Goal: Task Accomplishment & Management: Use online tool/utility

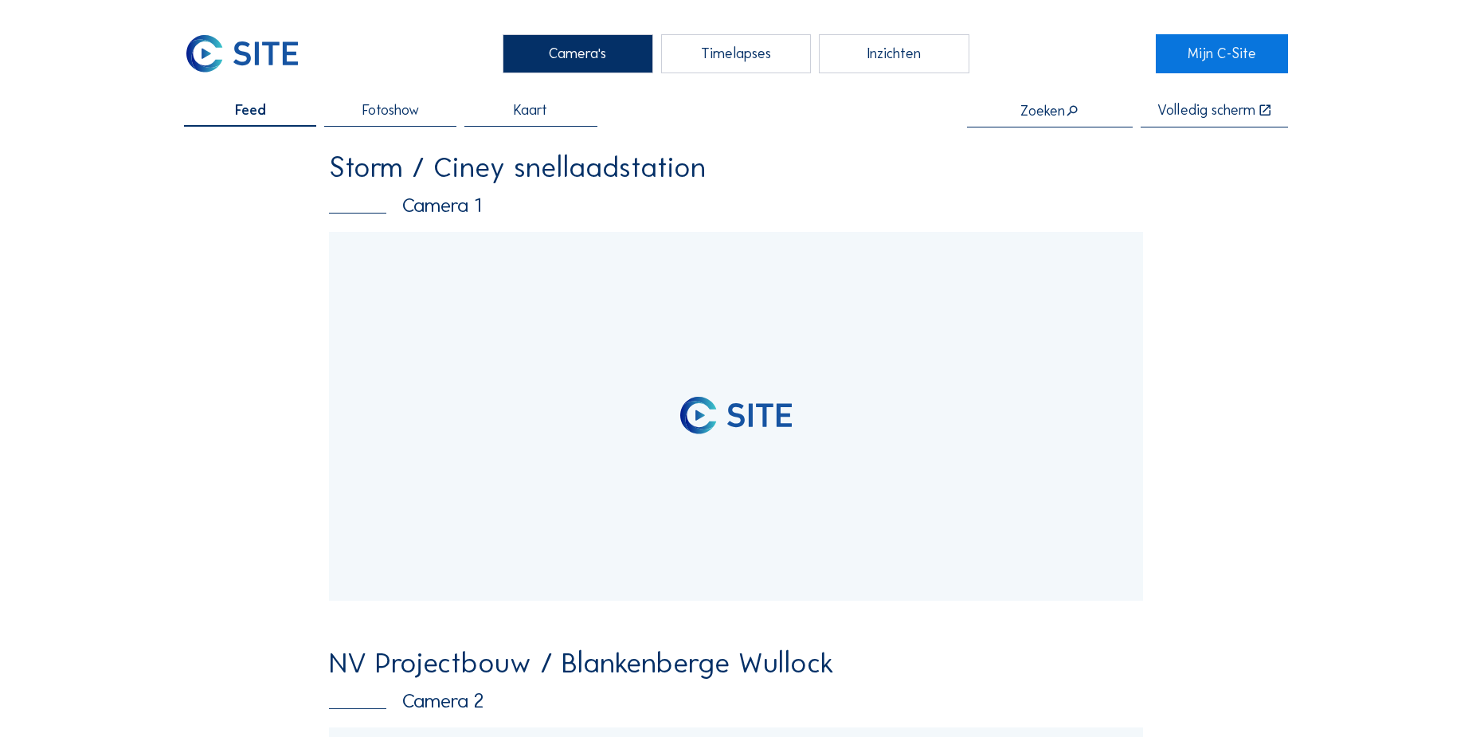
click at [1049, 107] on input "text" at bounding box center [1050, 111] width 166 height 16
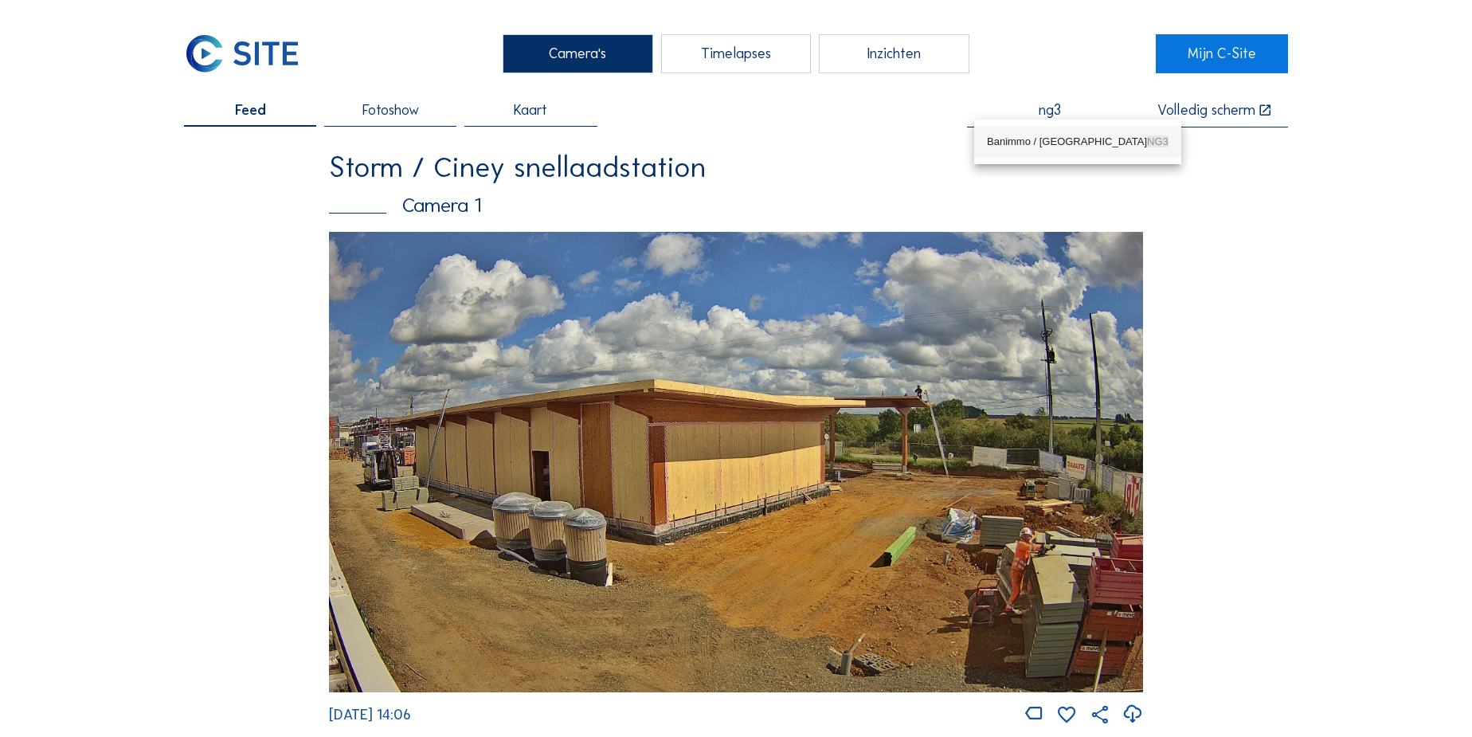
click at [1049, 139] on div "Banimmo / Gent NG3" at bounding box center [1078, 141] width 182 height 13
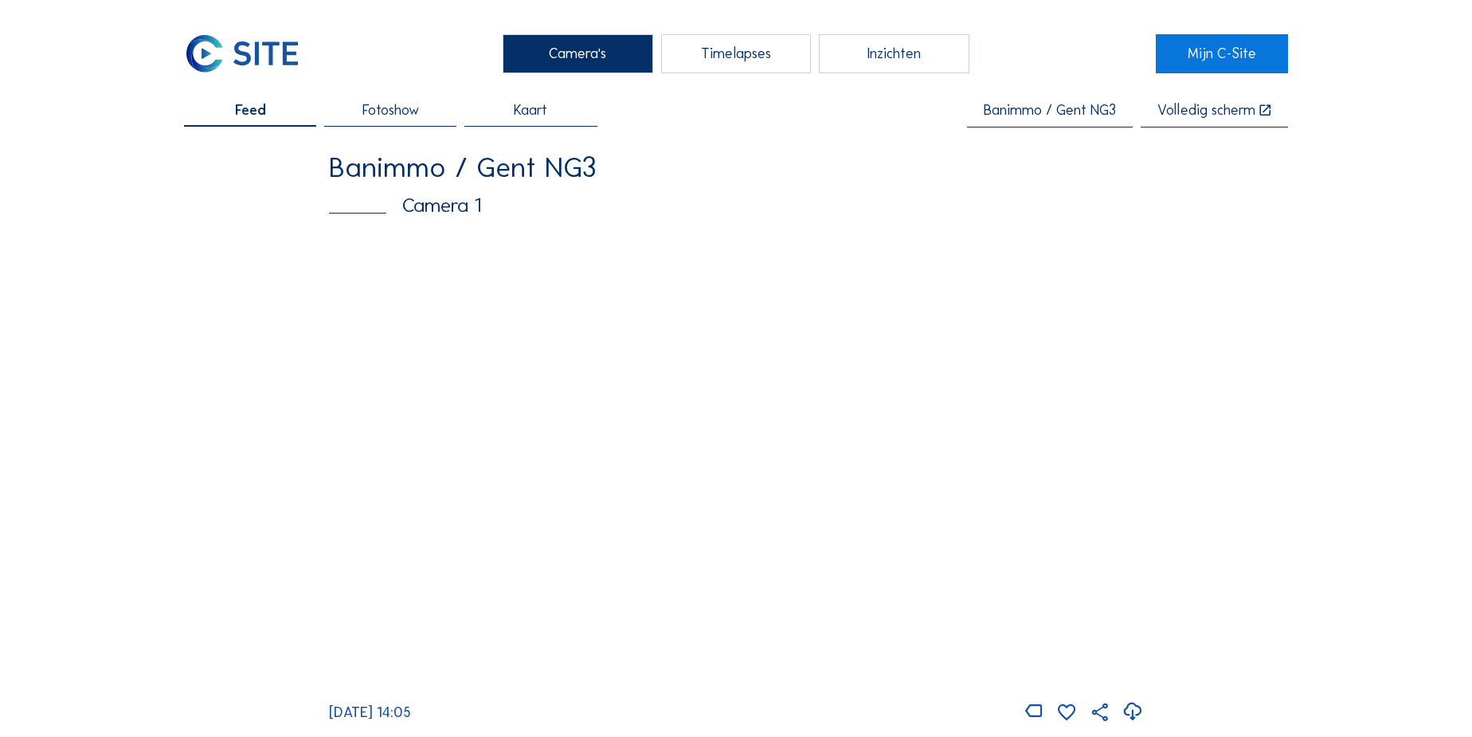
type input "Banimmo / Gent NG3"
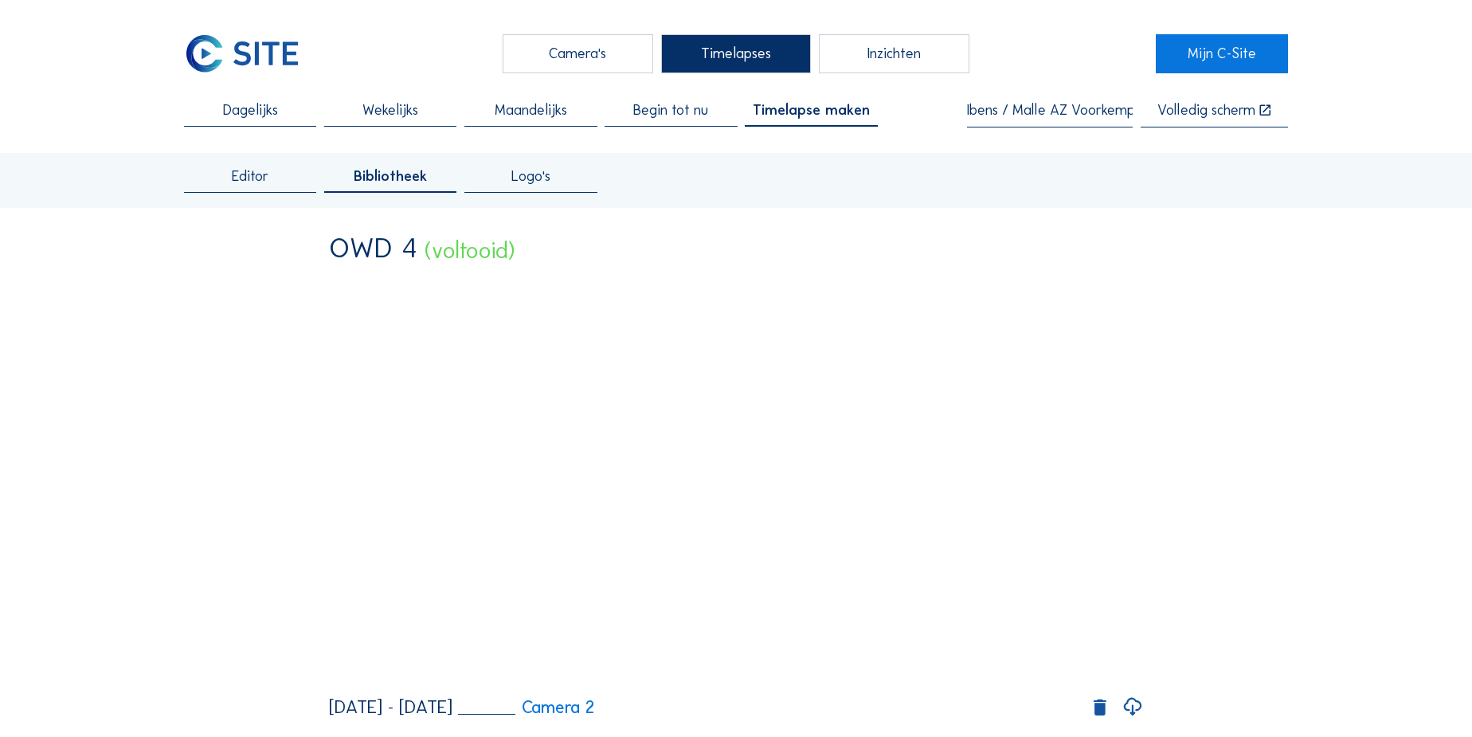
click at [580, 51] on div "Camera's" at bounding box center [578, 53] width 150 height 39
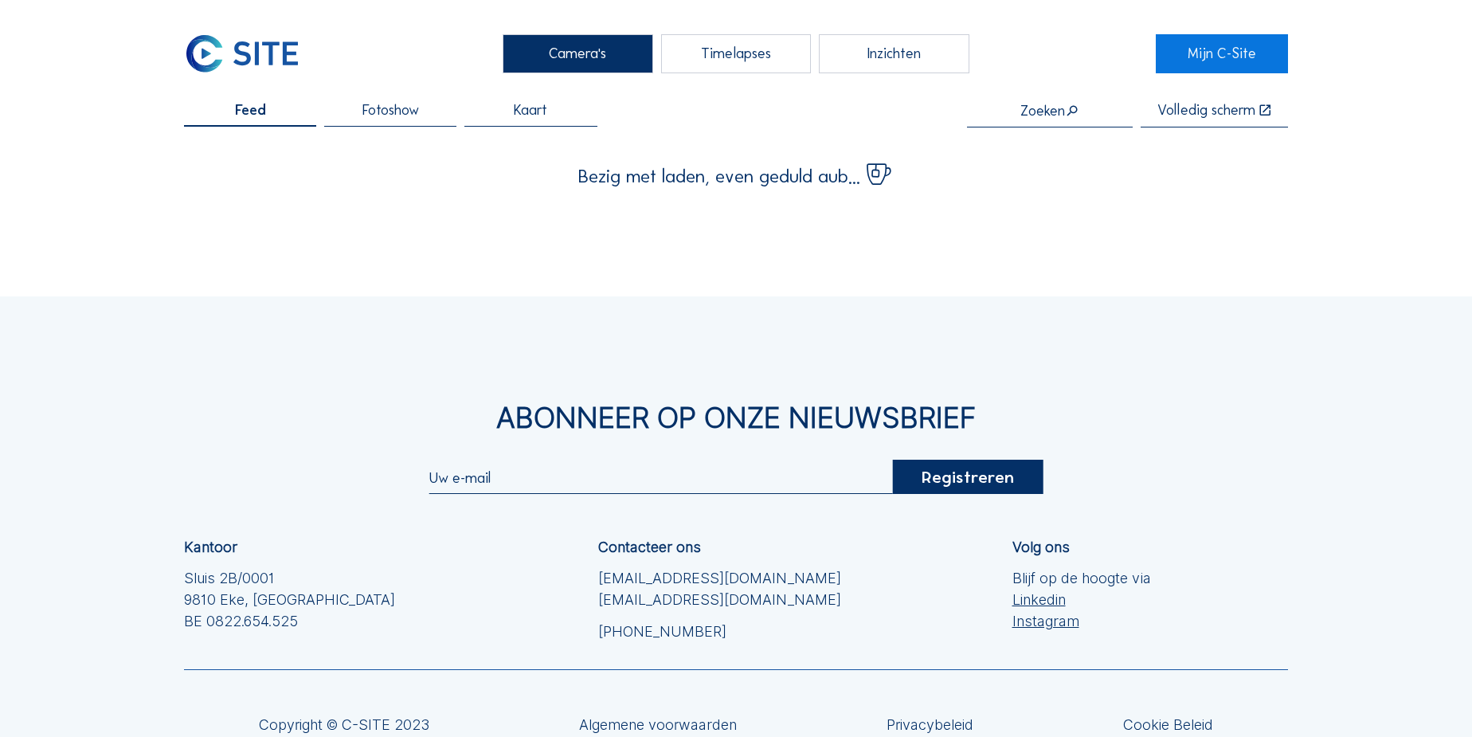
click at [1007, 112] on input "text" at bounding box center [1050, 111] width 166 height 16
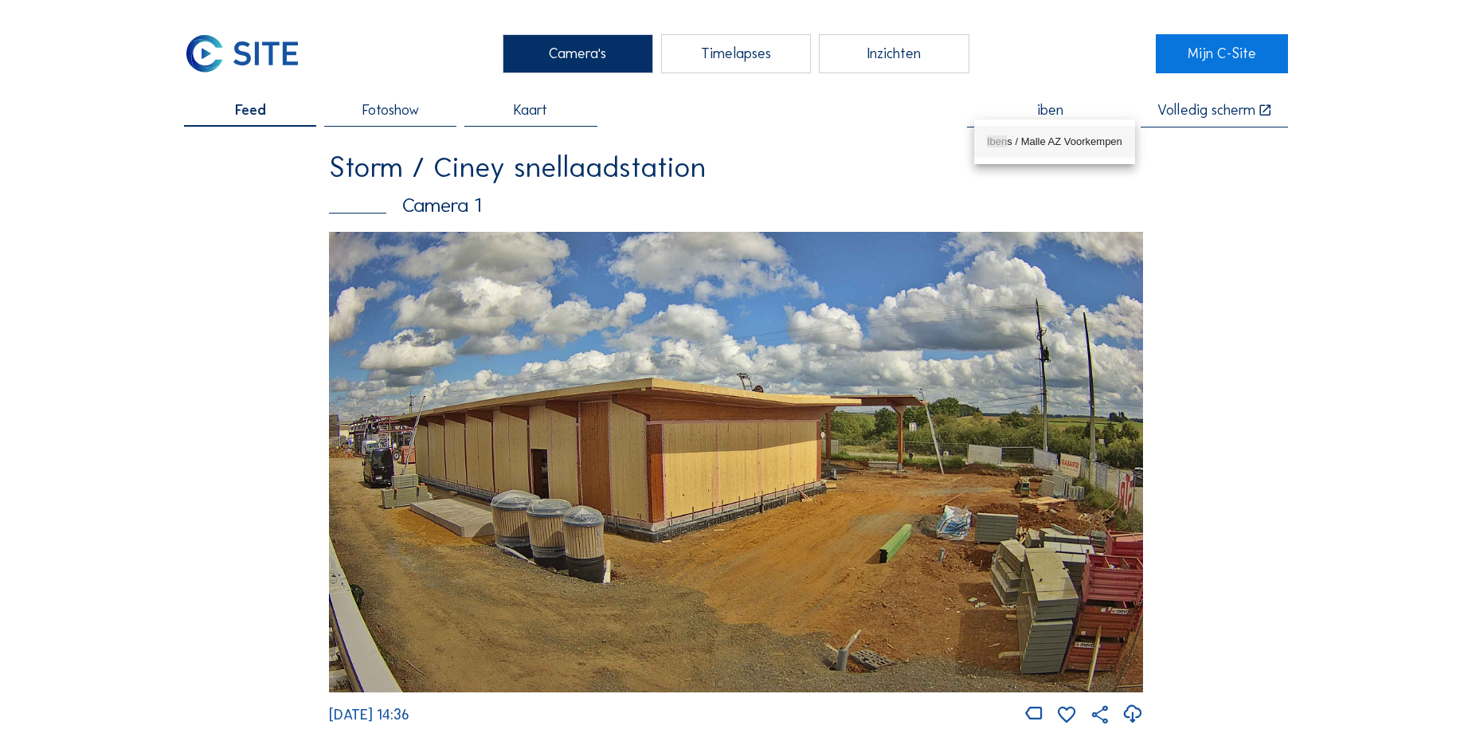
click at [1015, 143] on div "Iben s / Malle AZ Voorkempen" at bounding box center [1054, 141] width 135 height 13
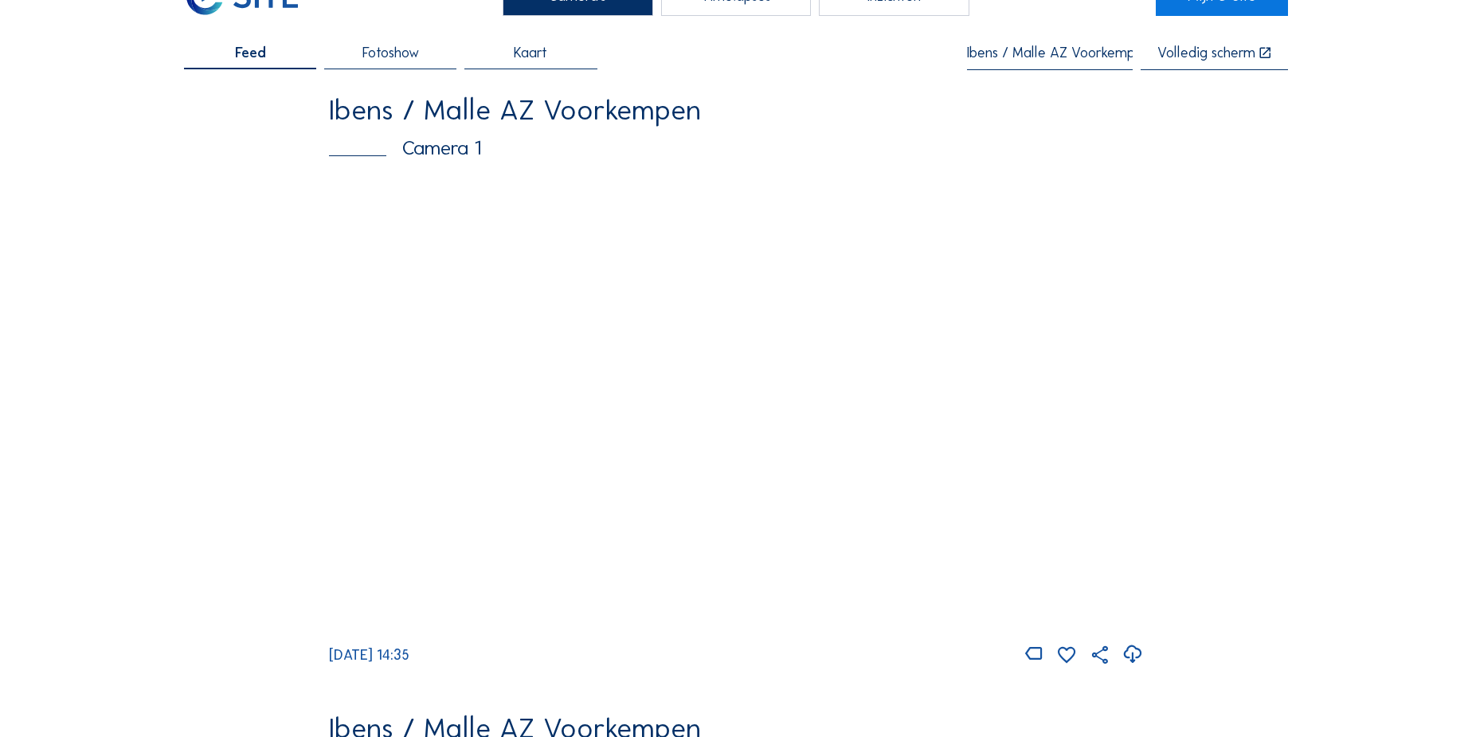
scroll to position [72, 0]
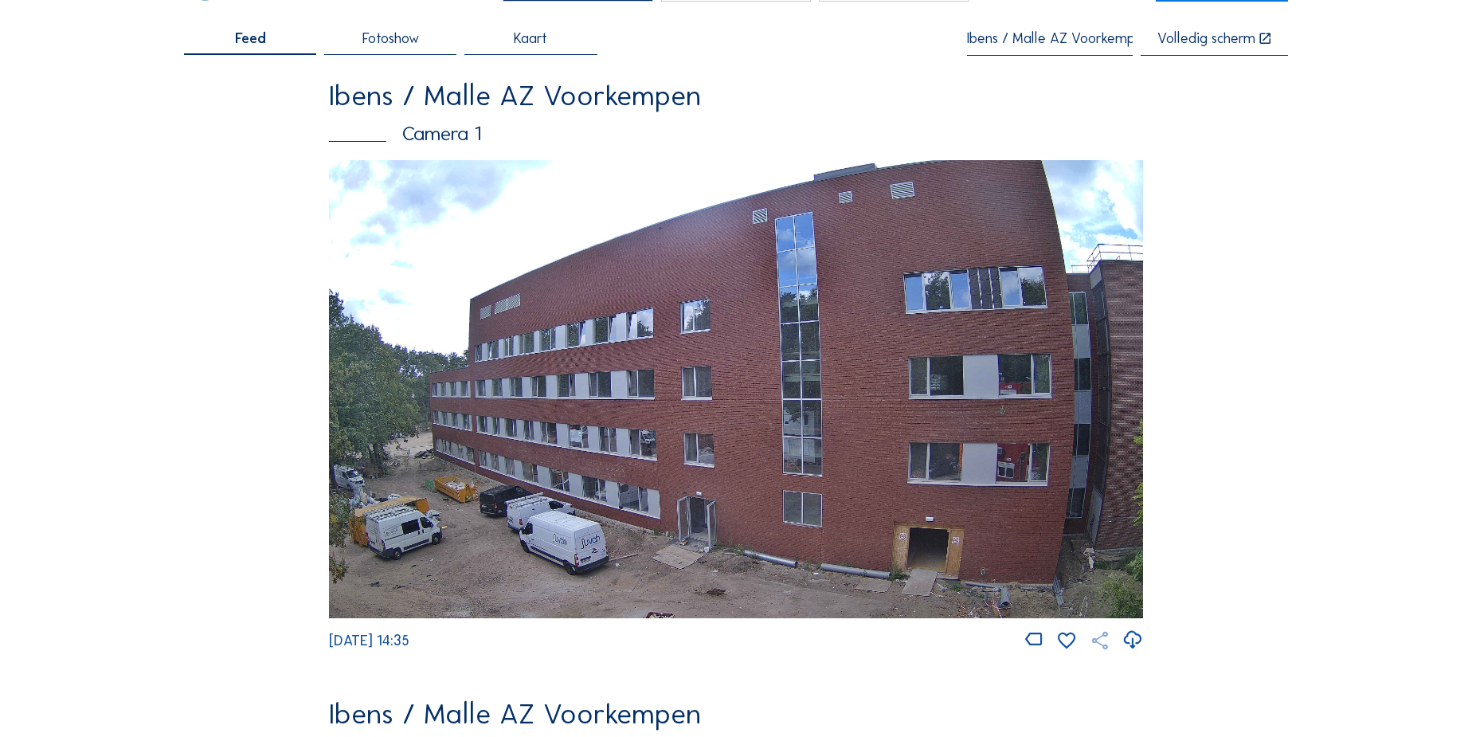
type input "Ibens / Malle AZ Voorkempen"
click at [1100, 648] on icon at bounding box center [1100, 640] width 22 height 22
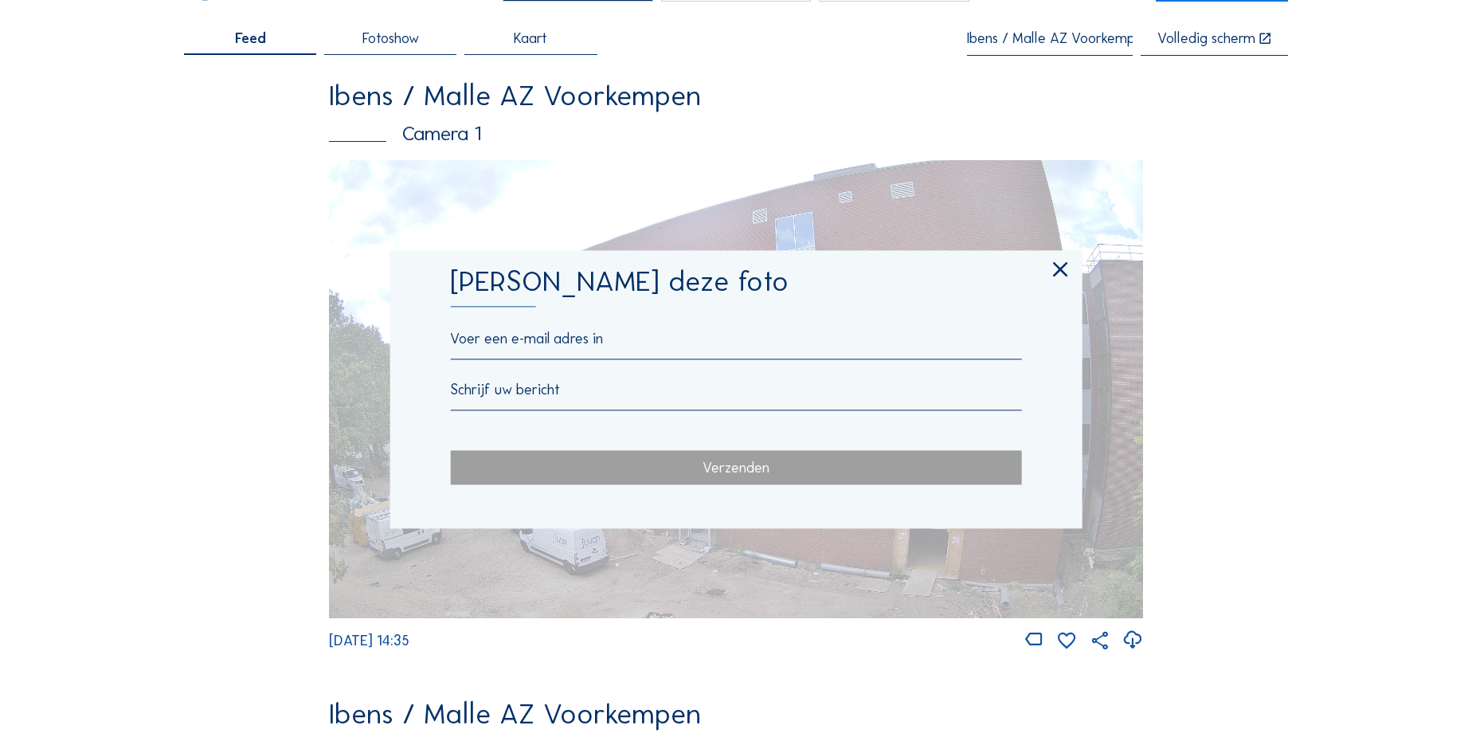
click at [1058, 270] on icon at bounding box center [1060, 270] width 25 height 25
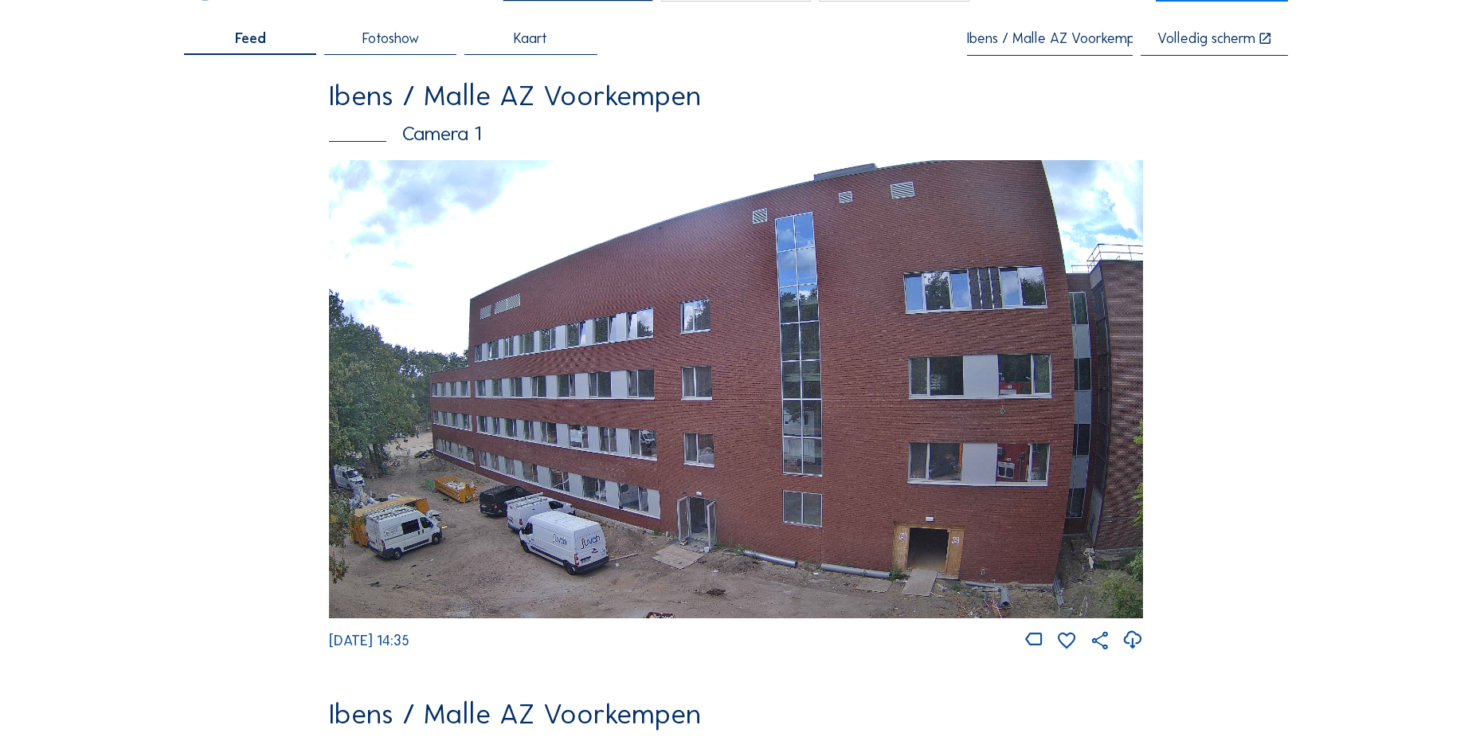
click at [712, 360] on img at bounding box center [736, 389] width 814 height 458
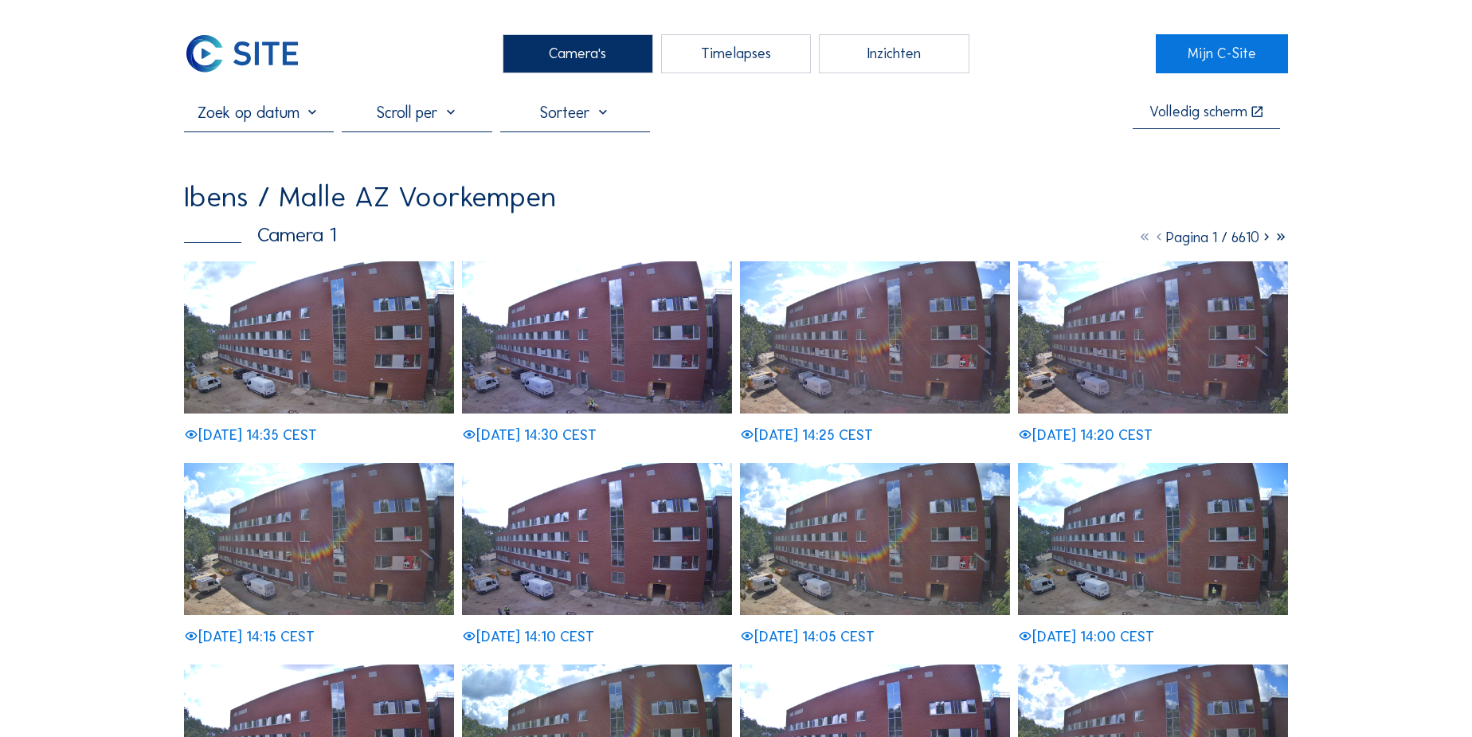
click at [599, 348] on img at bounding box center [597, 337] width 270 height 152
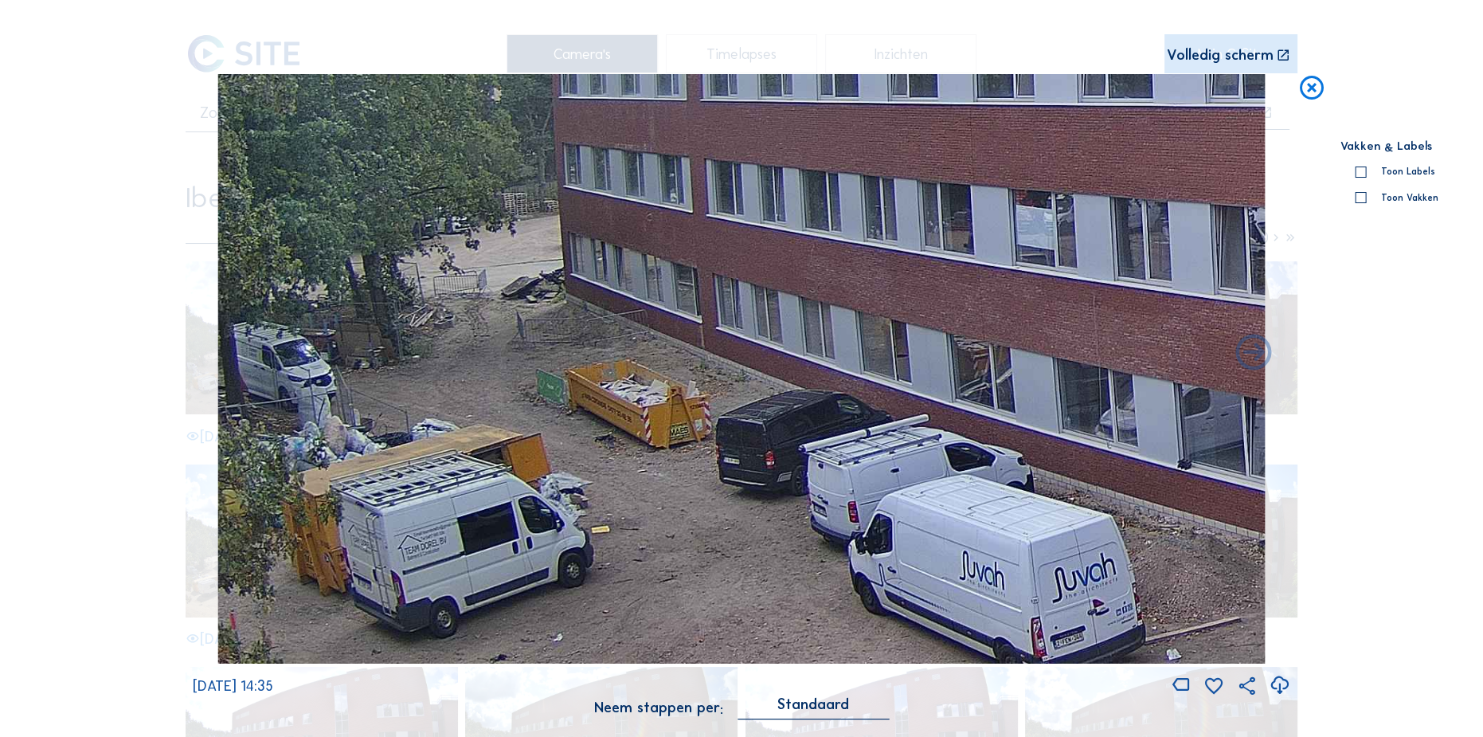
drag, startPoint x: 363, startPoint y: 486, endPoint x: 902, endPoint y: 421, distance: 543.0
click at [902, 421] on img at bounding box center [741, 368] width 1048 height 589
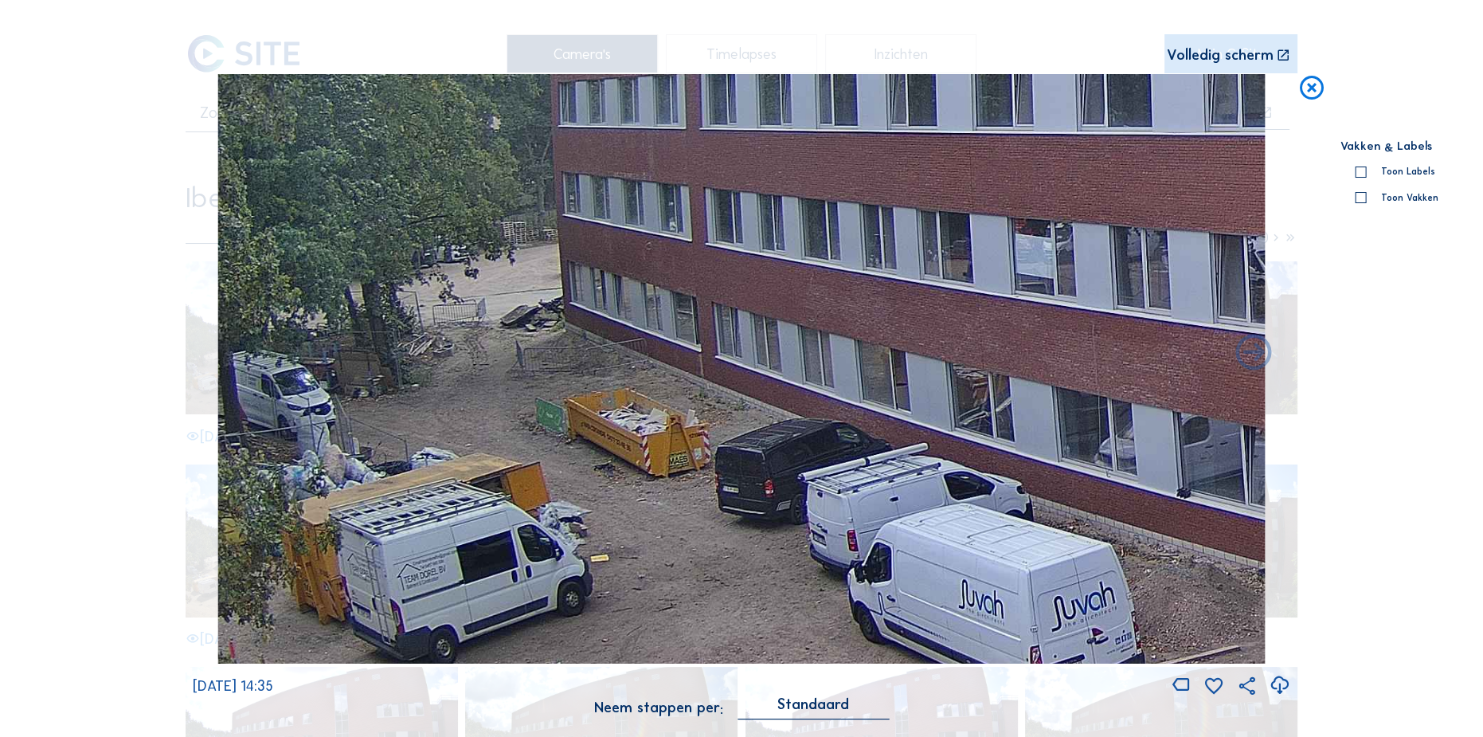
drag, startPoint x: 605, startPoint y: 389, endPoint x: 786, endPoint y: 417, distance: 182.9
click at [786, 417] on img at bounding box center [741, 368] width 1048 height 589
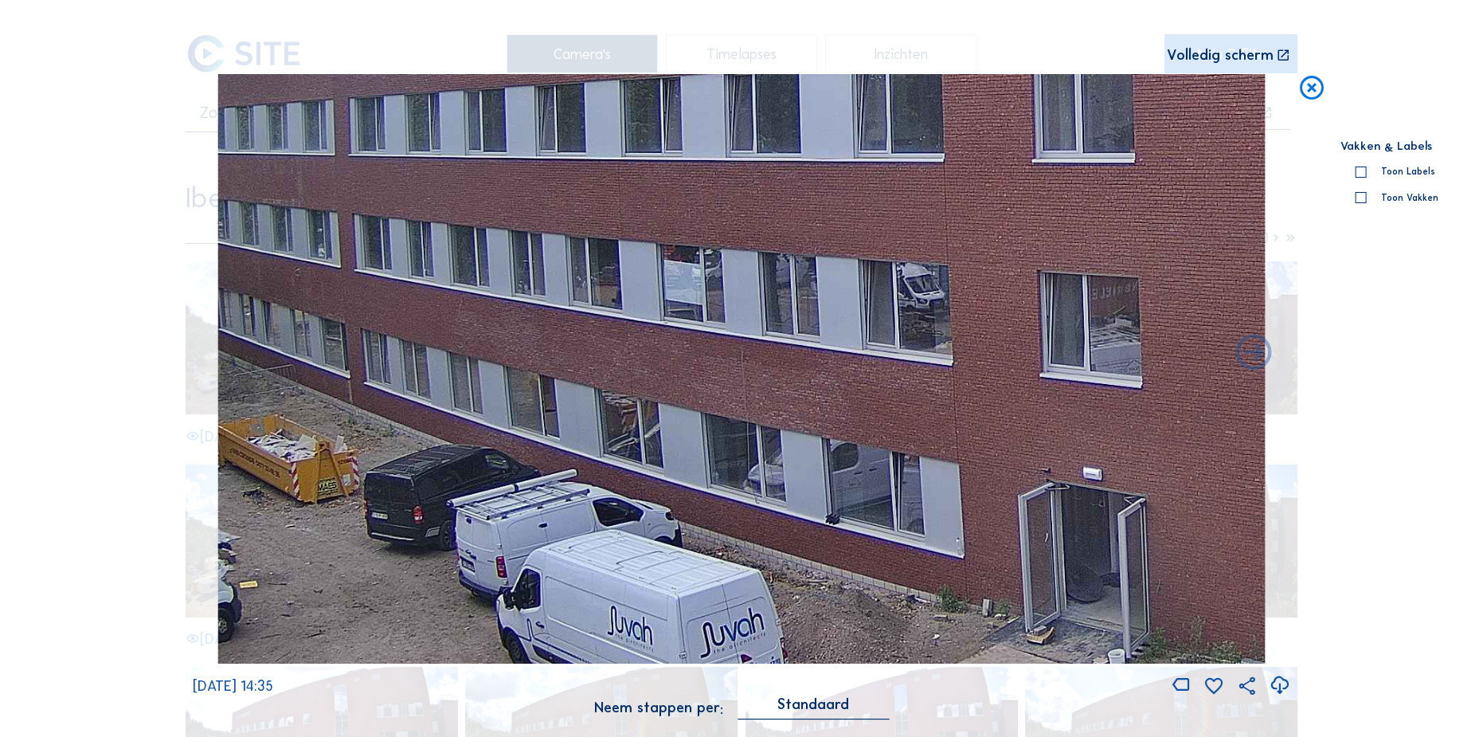
drag, startPoint x: 842, startPoint y: 383, endPoint x: 491, endPoint y: 409, distance: 352.2
click at [491, 409] on img at bounding box center [741, 368] width 1048 height 589
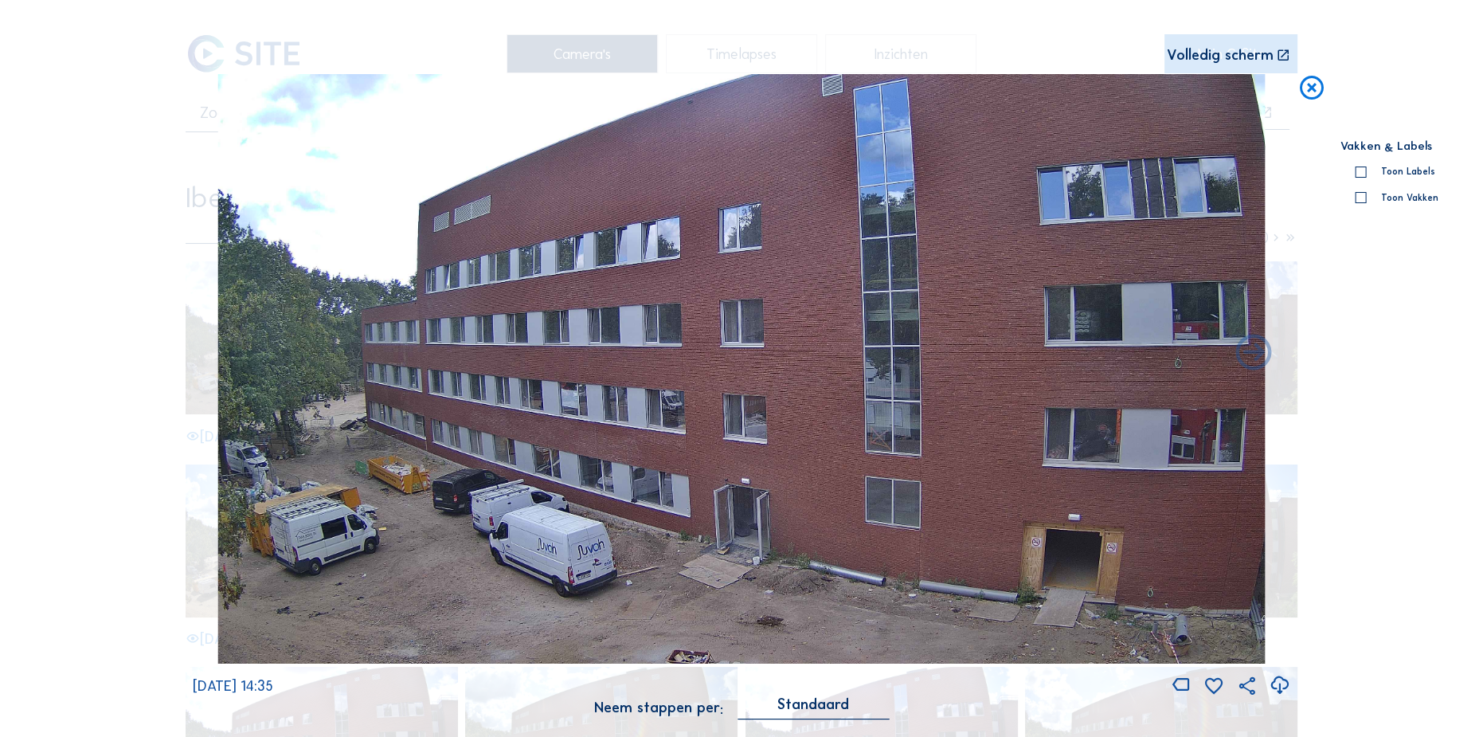
click at [1306, 89] on icon at bounding box center [1311, 88] width 29 height 29
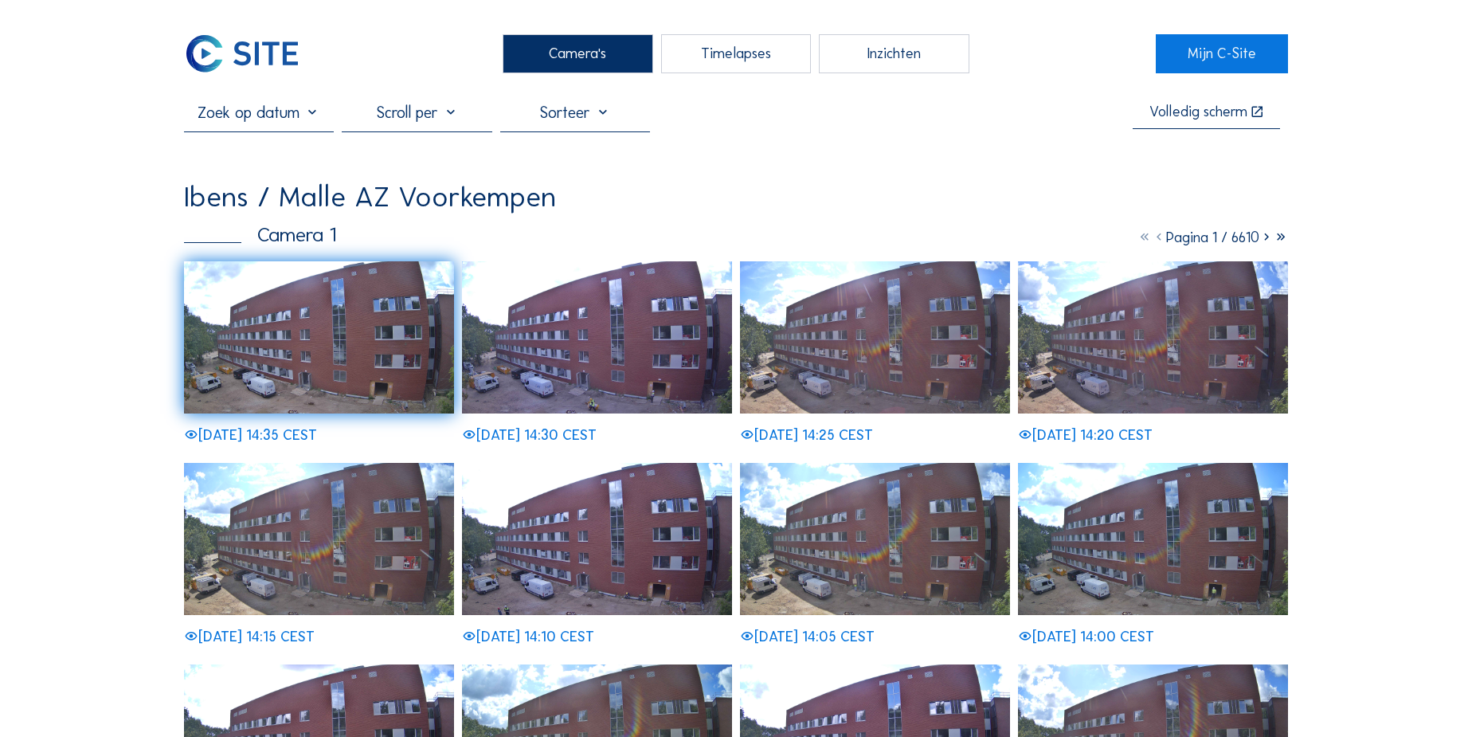
click at [285, 334] on img at bounding box center [319, 337] width 270 height 152
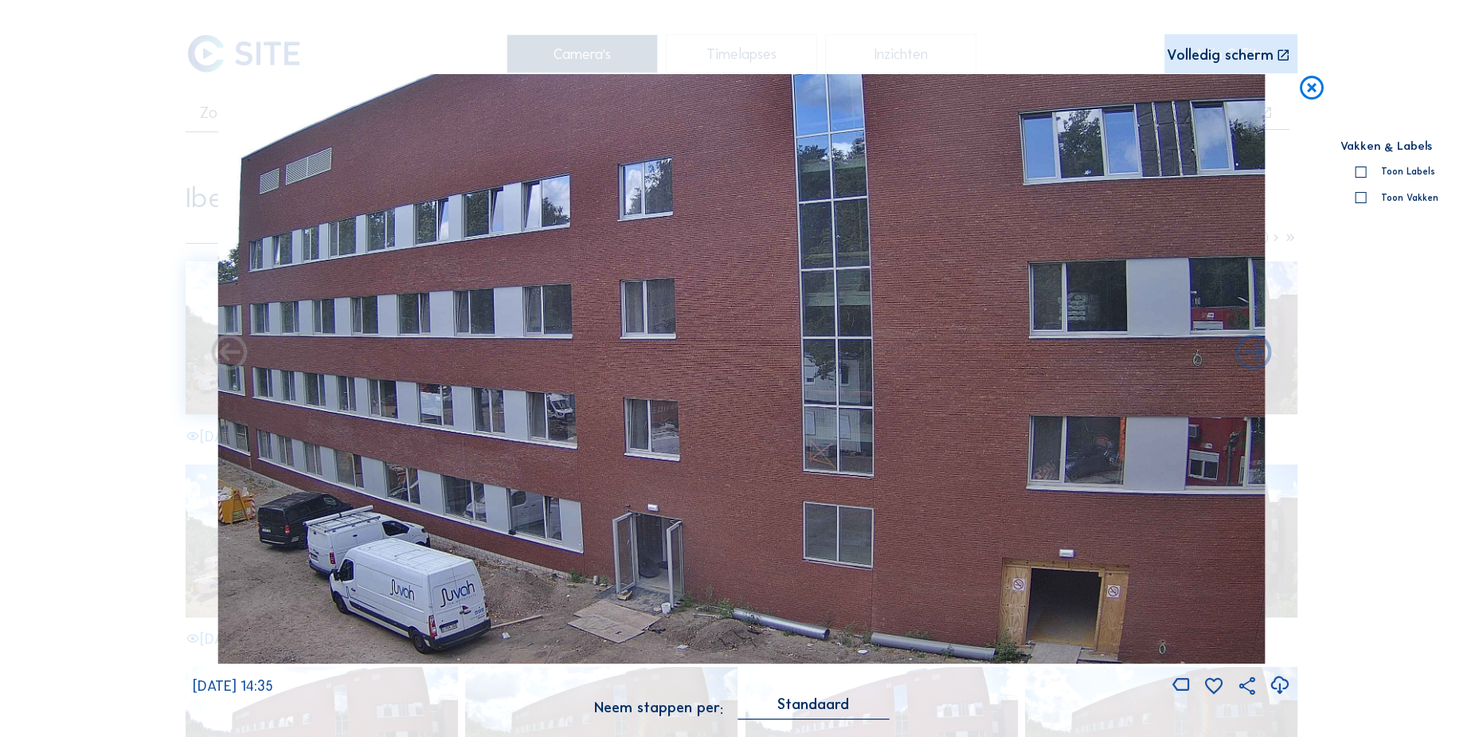
click at [1316, 85] on icon at bounding box center [1311, 88] width 29 height 29
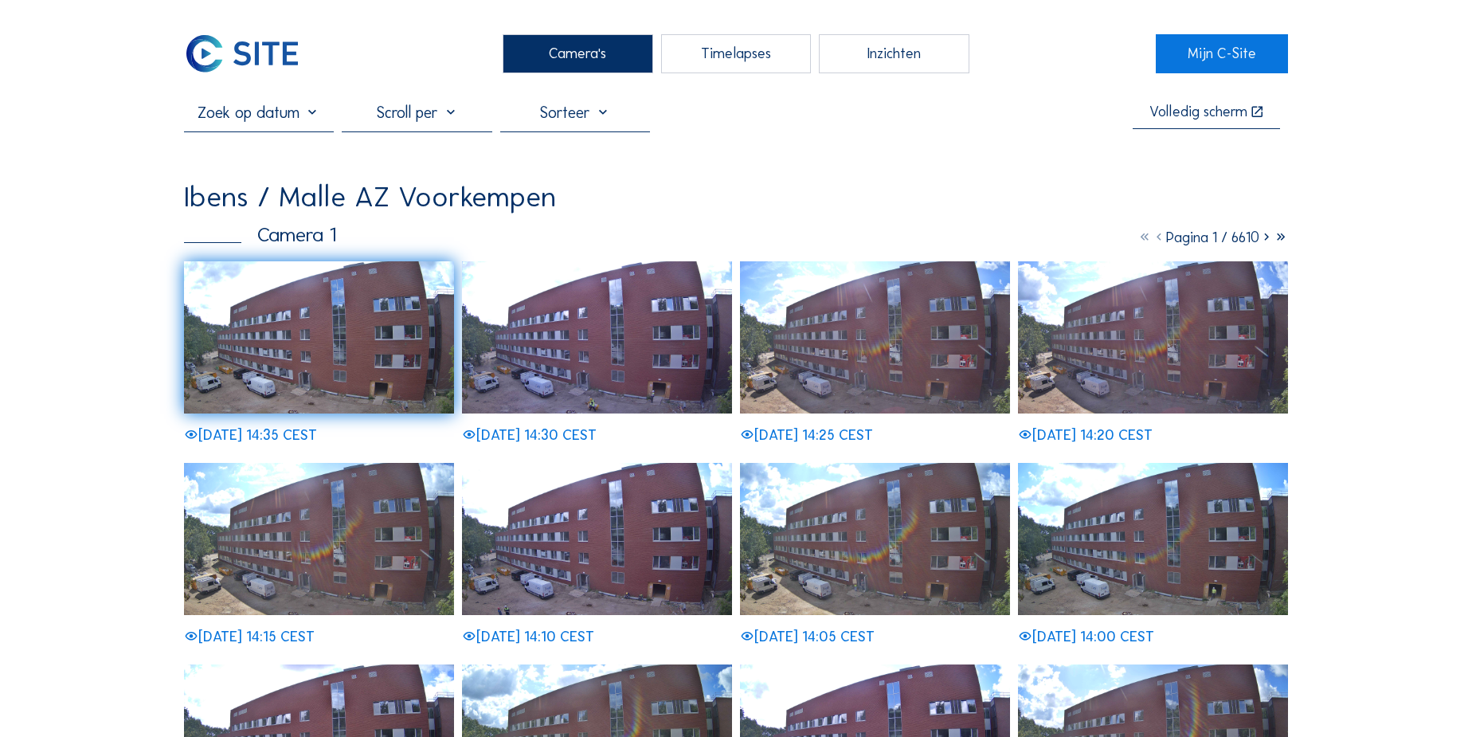
click at [257, 108] on input "text" at bounding box center [259, 112] width 150 height 19
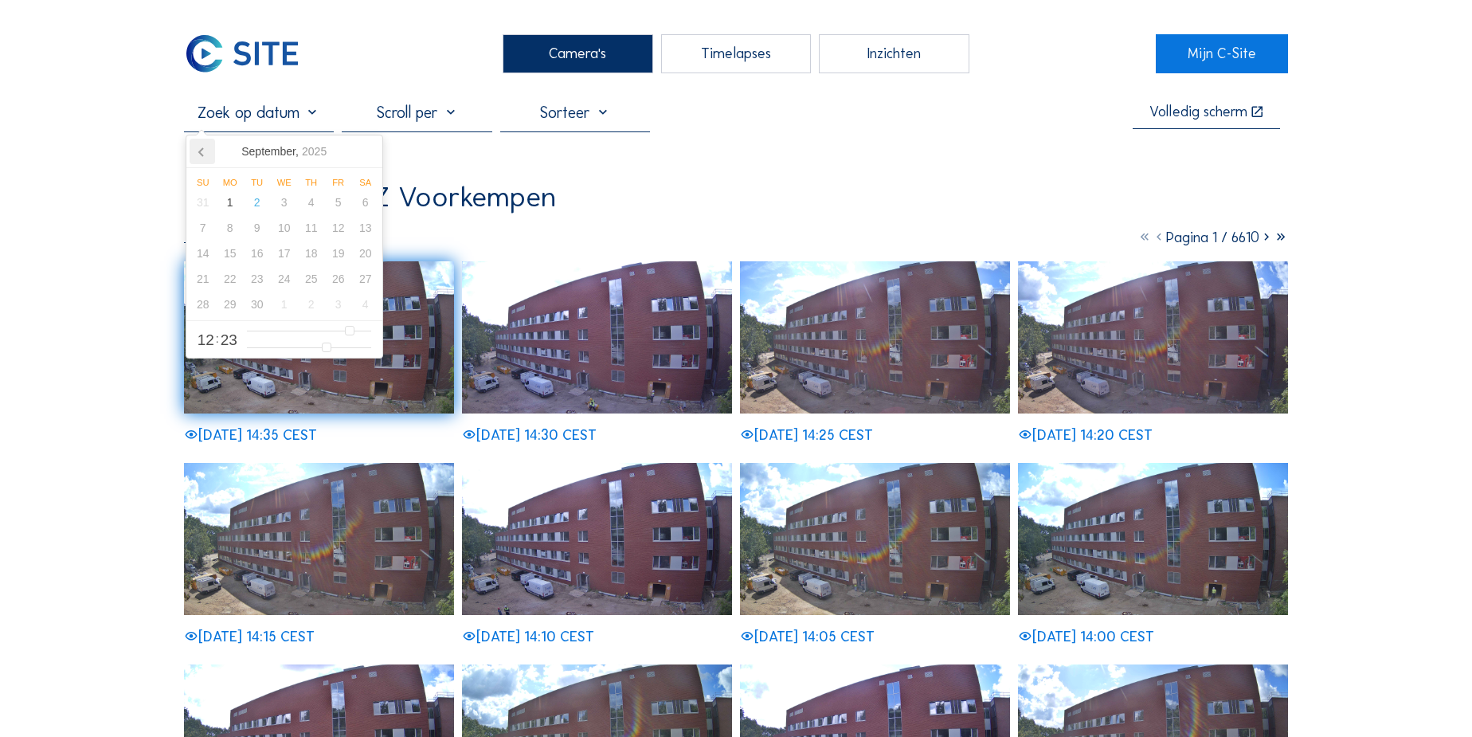
click at [198, 145] on icon at bounding box center [202, 151] width 25 height 25
click at [291, 255] on div "16" at bounding box center [284, 253] width 27 height 25
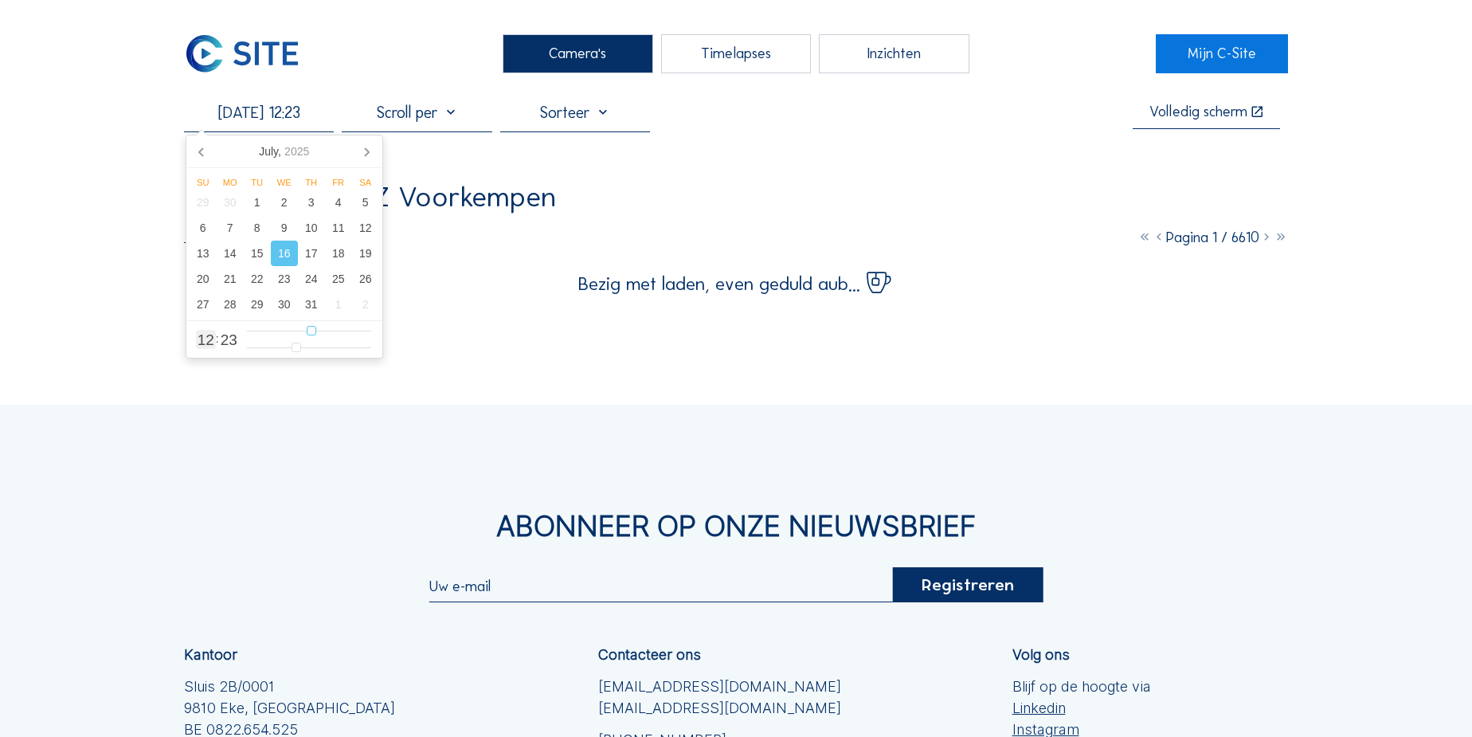
type input "[DATE] 14:23"
drag, startPoint x: 307, startPoint y: 335, endPoint x: 320, endPoint y: 335, distance: 12.7
type input "14"
click at [320, 335] on input "range" at bounding box center [309, 331] width 124 height 14
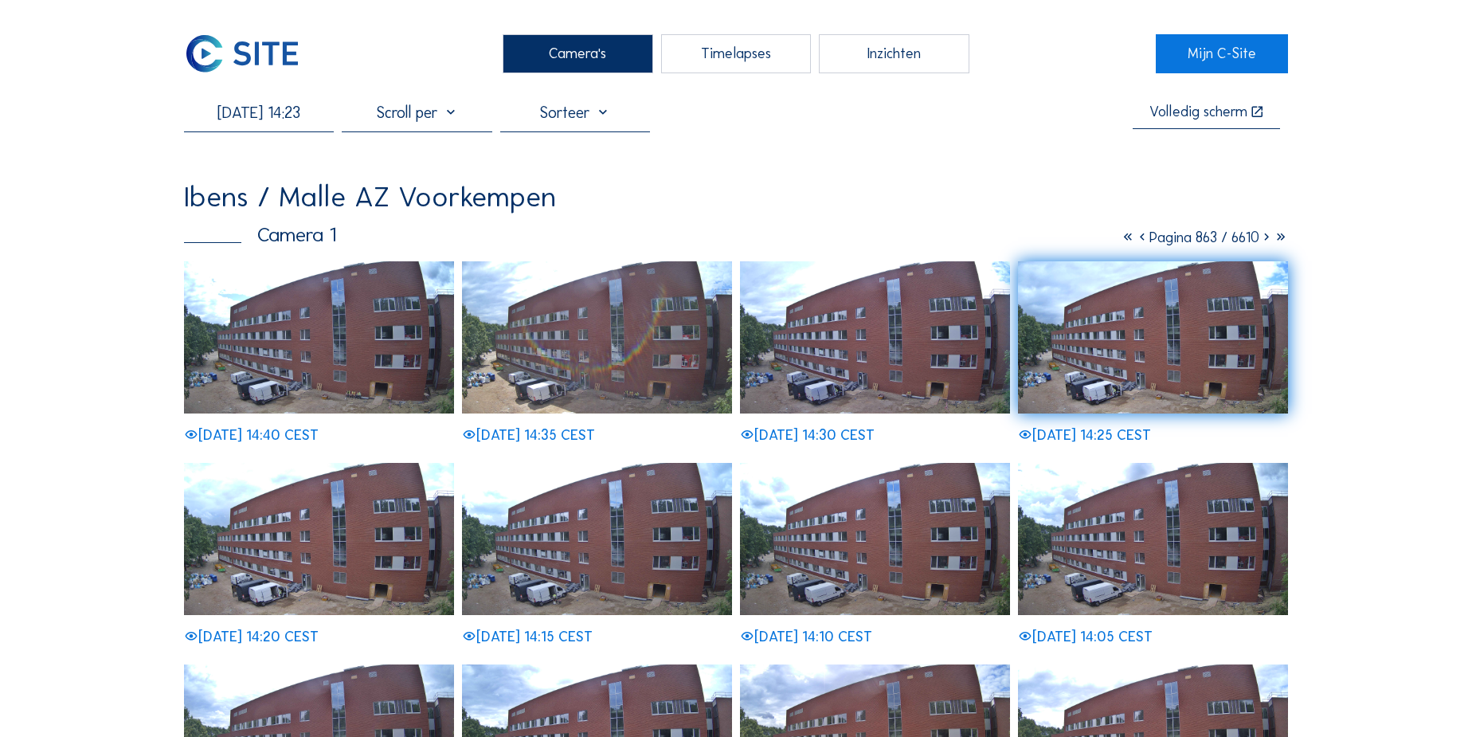
click at [766, 149] on div "[DATE] 14:23 Volledig [PERSON_NAME] Ibens / Malle [GEOGRAPHIC_DATA] Voorkempen …" at bounding box center [736, 575] width 1104 height 945
click at [701, 58] on div "Timelapses" at bounding box center [736, 53] width 150 height 39
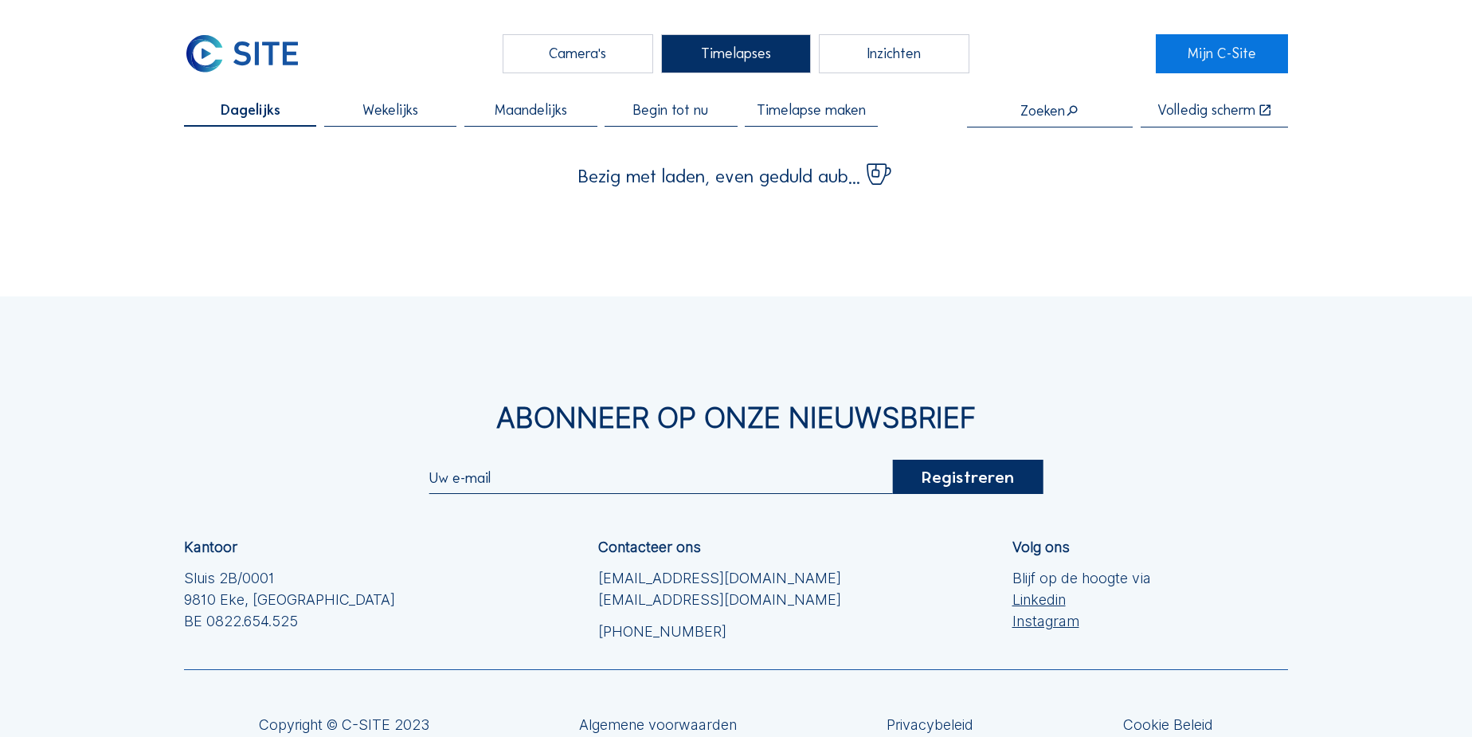
click at [562, 45] on div "Camera's" at bounding box center [578, 53] width 150 height 39
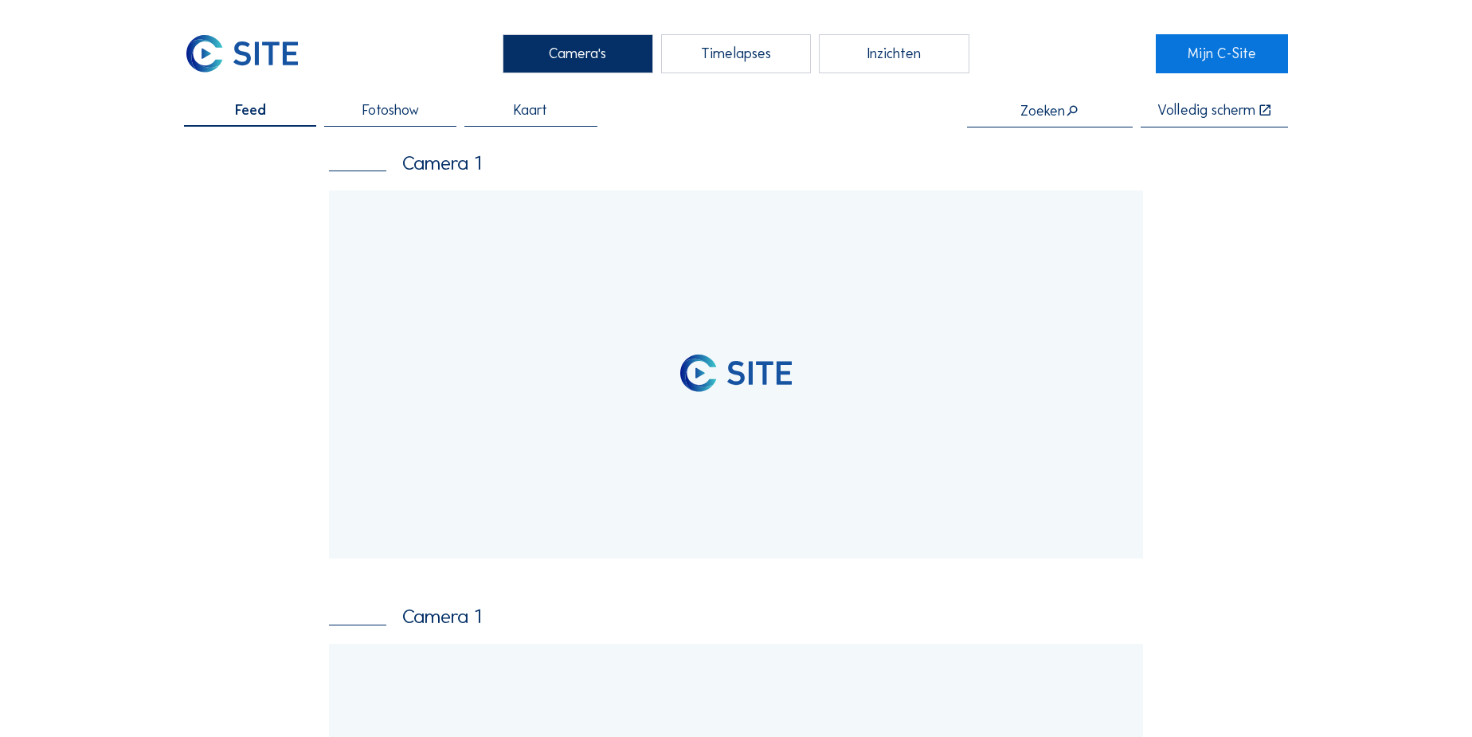
click at [1040, 107] on input "text" at bounding box center [1050, 111] width 166 height 16
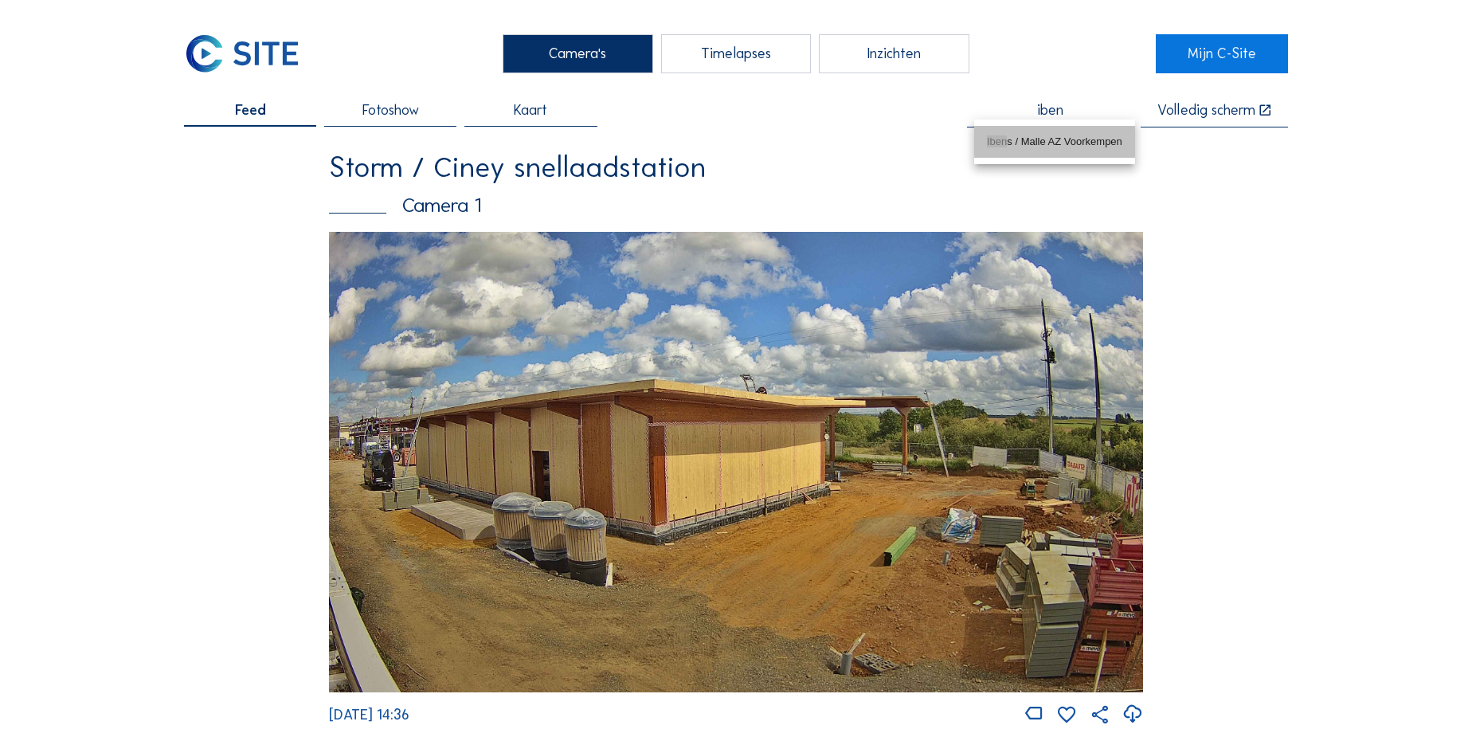
click at [1026, 142] on div "Iben s / Malle AZ Voorkempen" at bounding box center [1054, 141] width 135 height 13
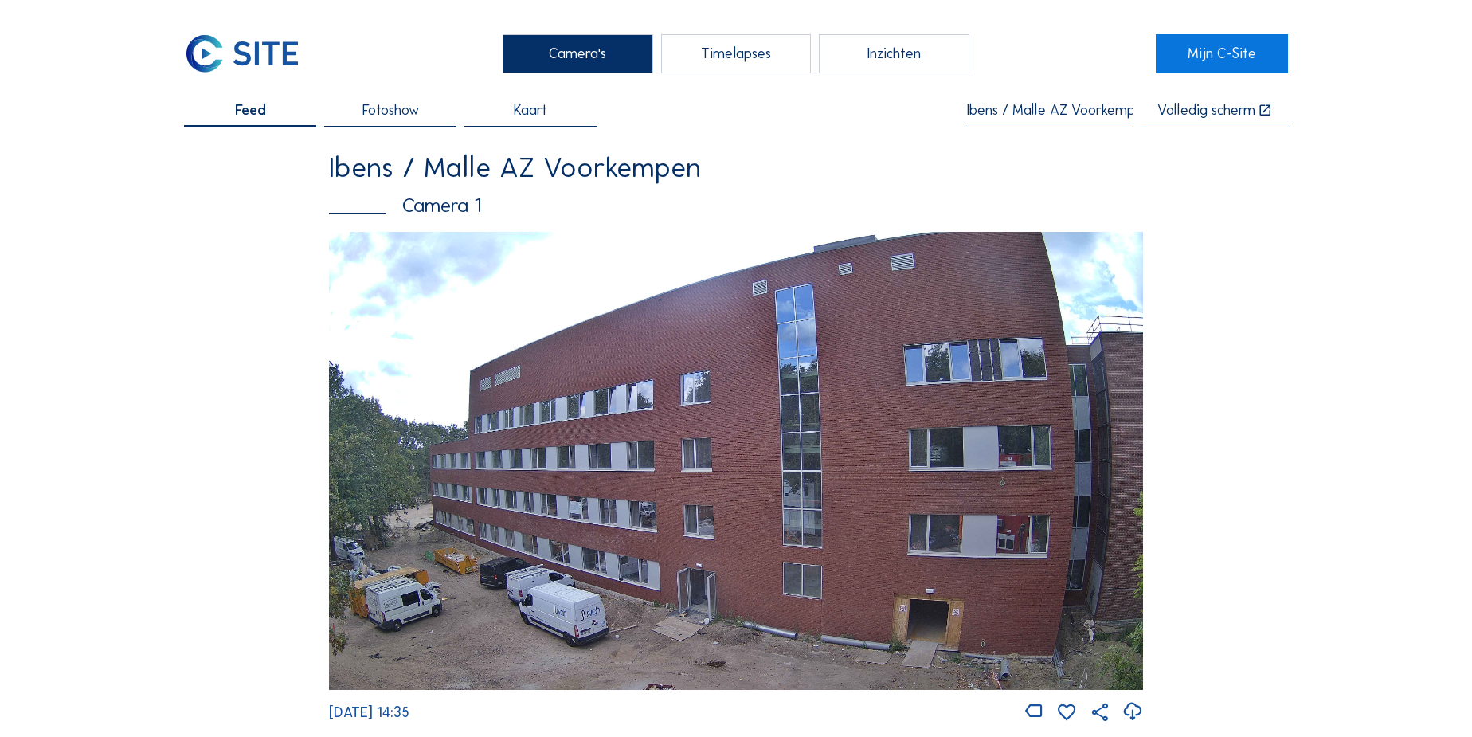
type input "Ibens / Malle AZ Voorkempen"
click at [395, 113] on span "Fotoshow" at bounding box center [390, 110] width 57 height 14
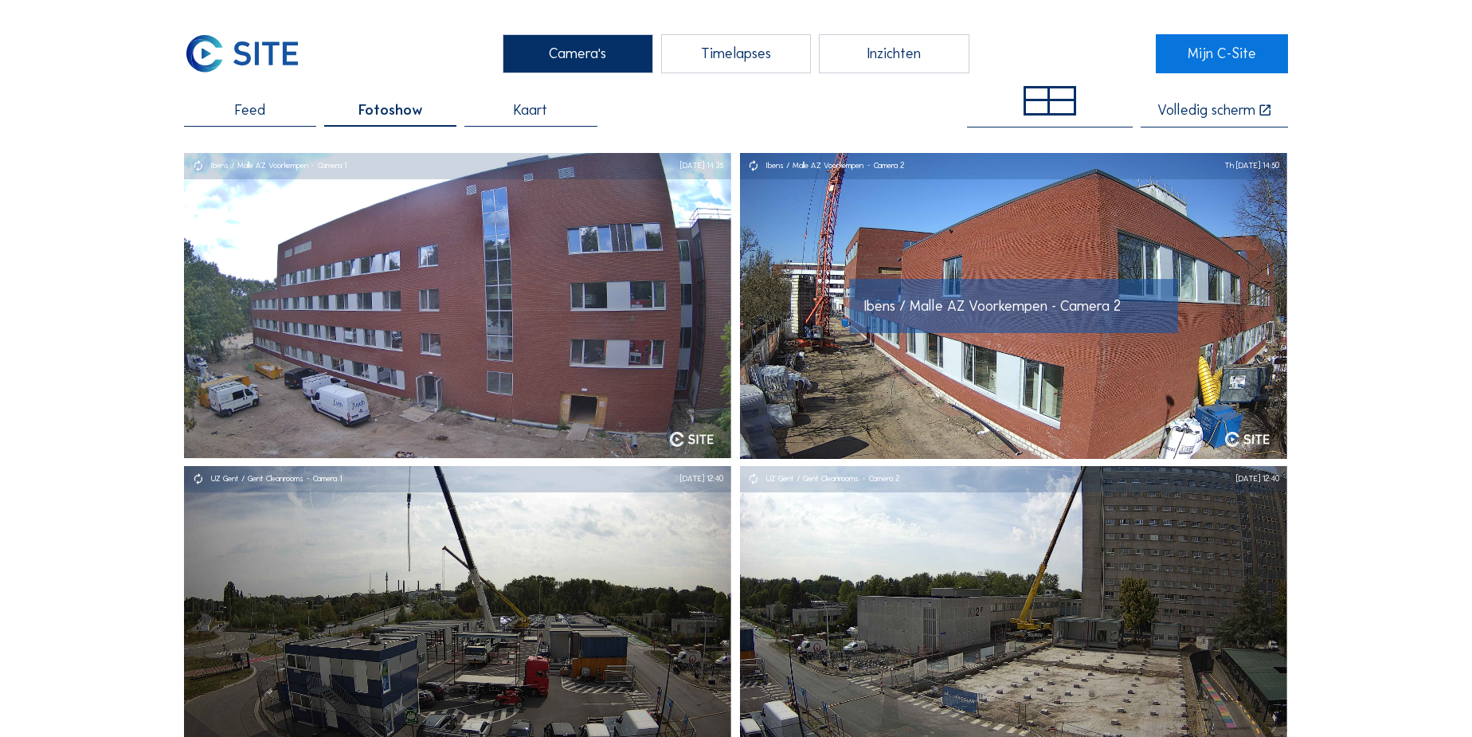
click at [1042, 94] on div at bounding box center [1038, 94] width 24 height 13
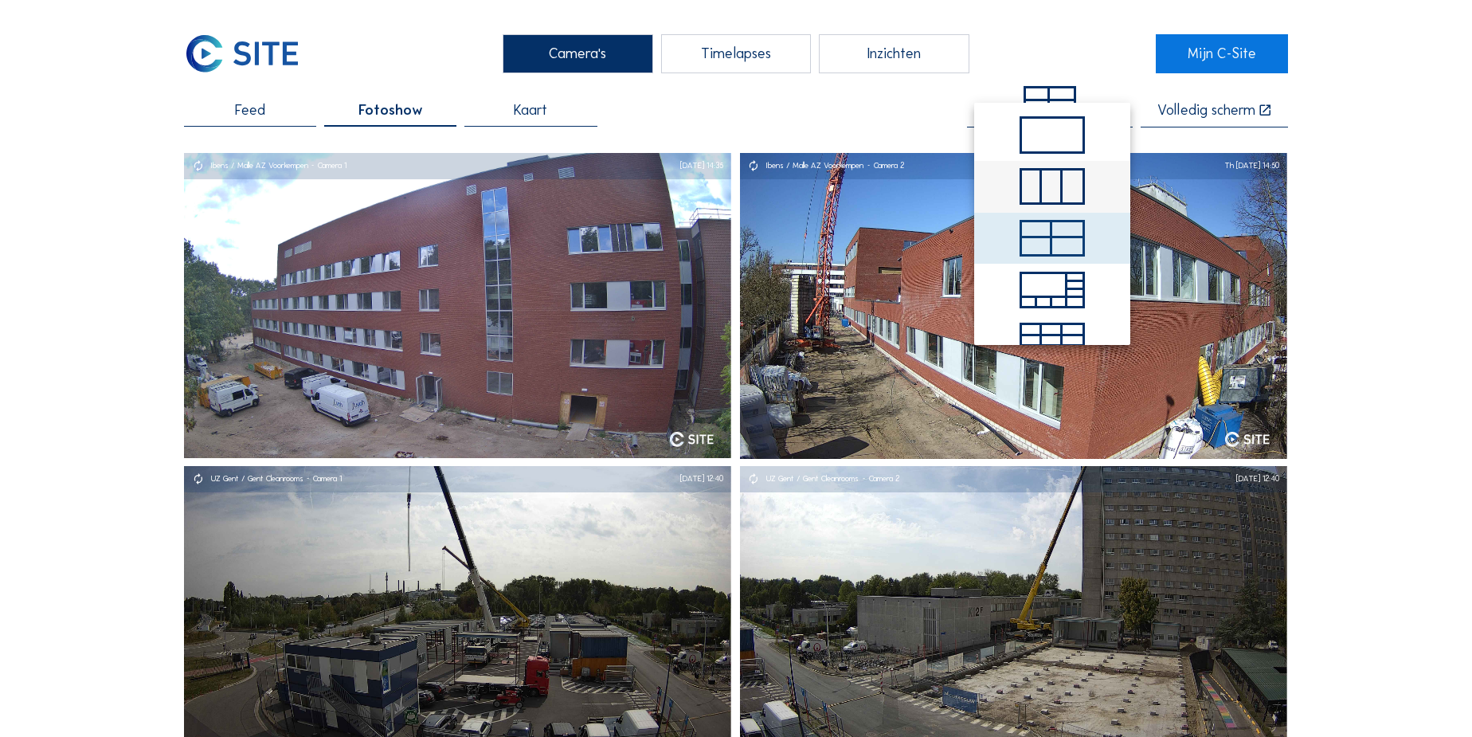
click at [1042, 188] on div at bounding box center [1052, 186] width 20 height 32
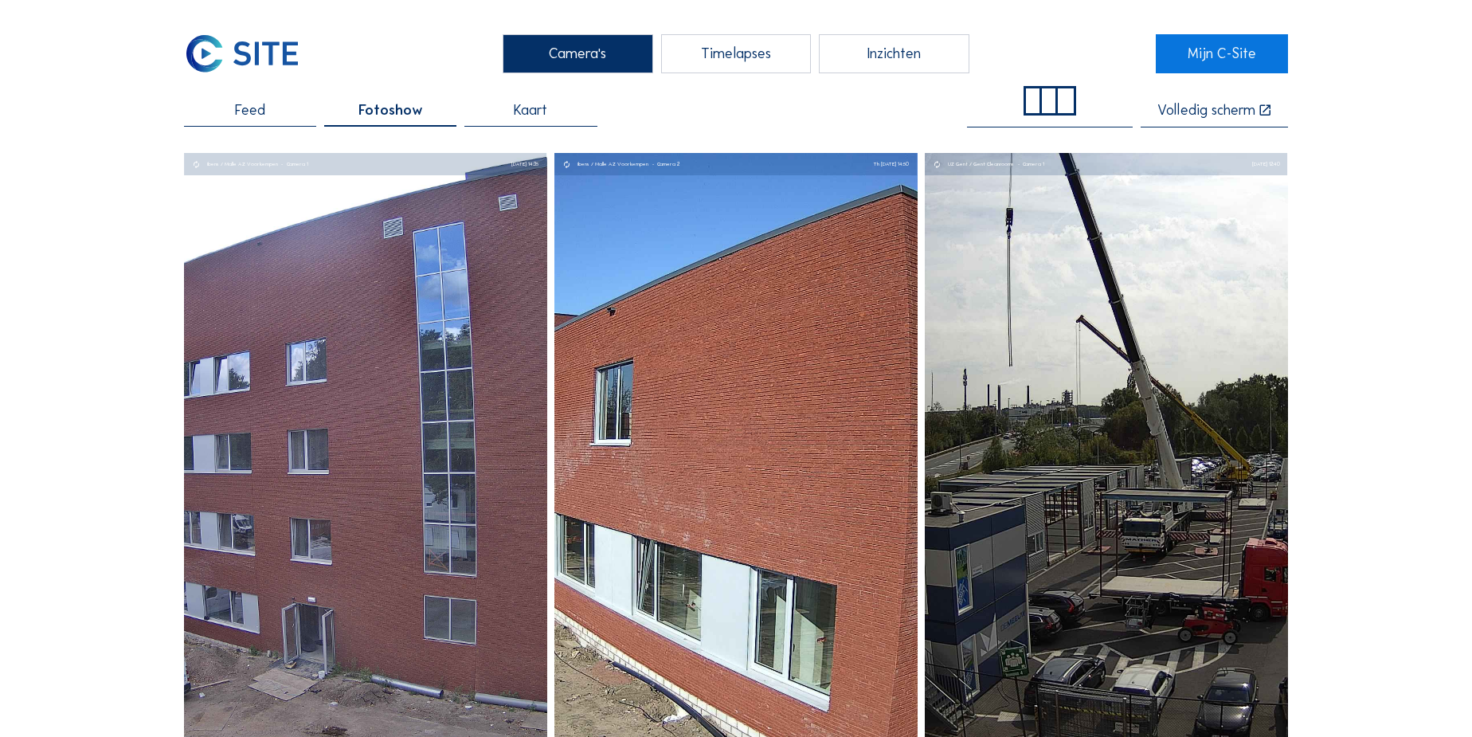
click at [1042, 110] on div at bounding box center [1034, 100] width 16 height 25
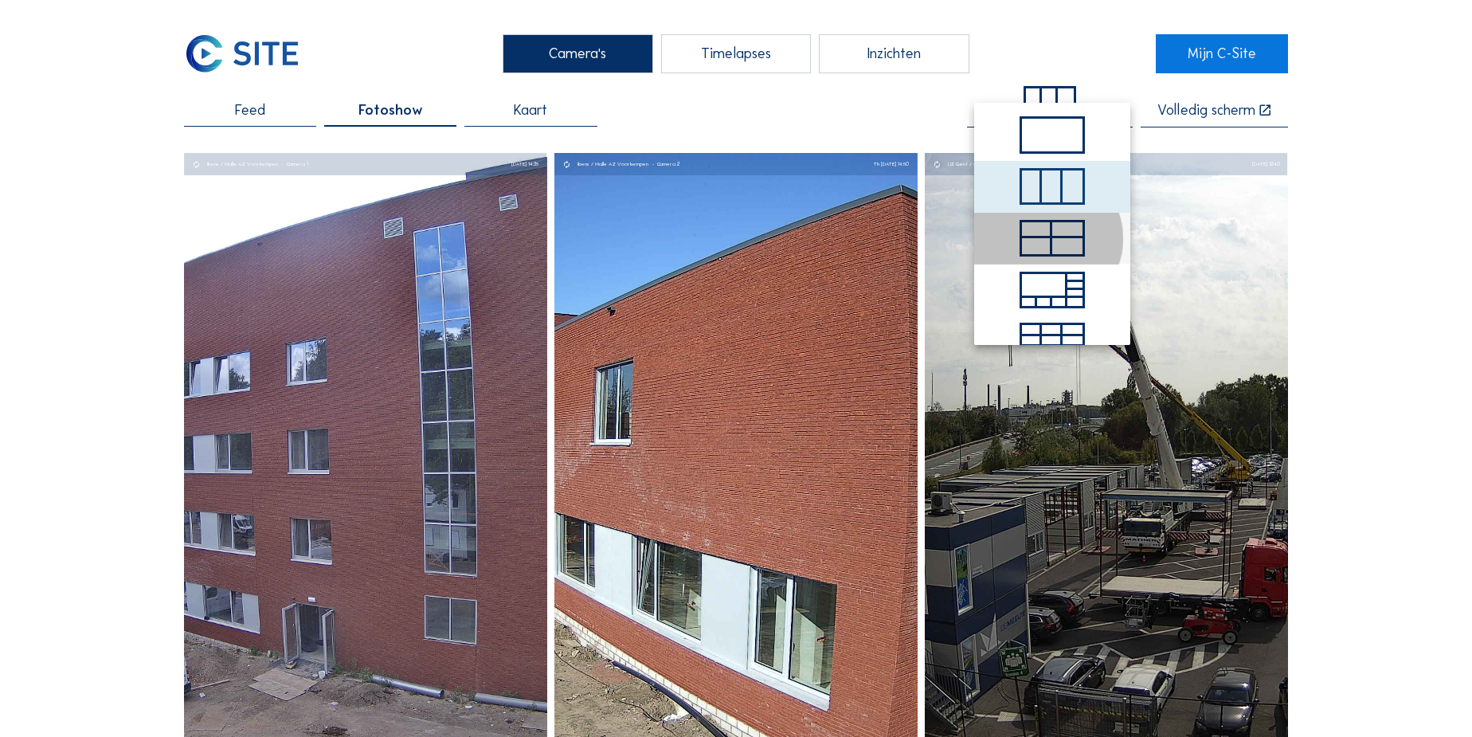
click at [1034, 228] on div at bounding box center [1037, 230] width 30 height 16
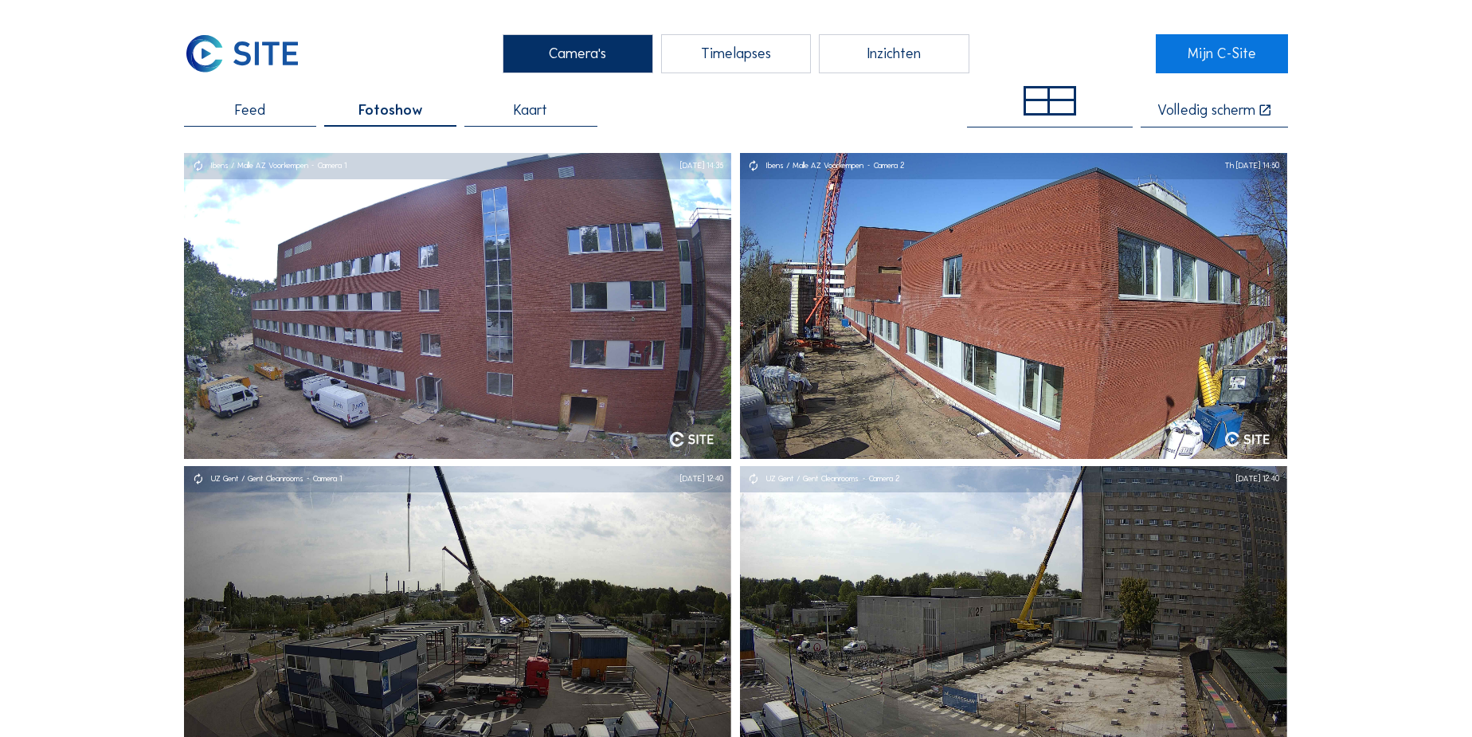
click at [1194, 113] on div "Volledig scherm" at bounding box center [1206, 110] width 98 height 15
click at [1046, 101] on div at bounding box center [1038, 107] width 24 height 13
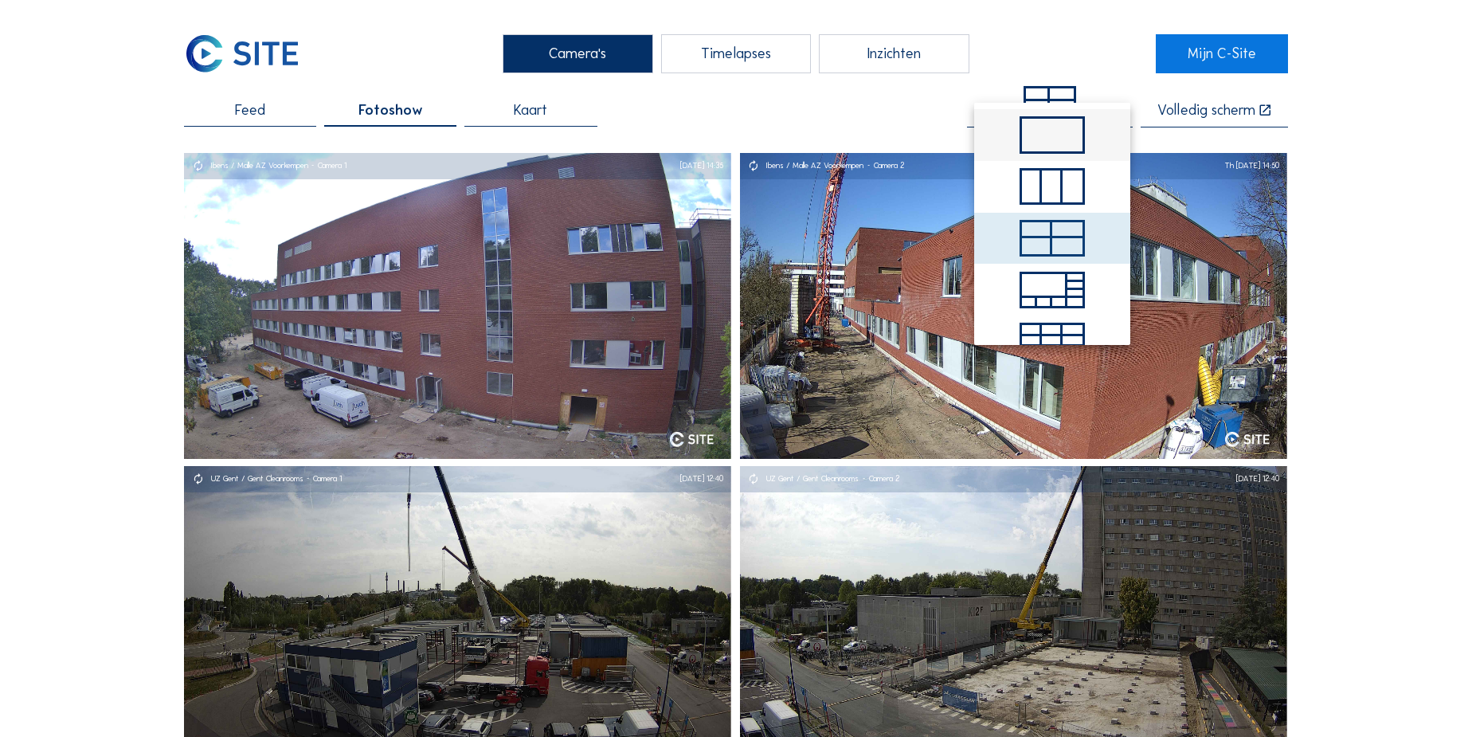
click at [1038, 134] on span at bounding box center [1051, 134] width 65 height 37
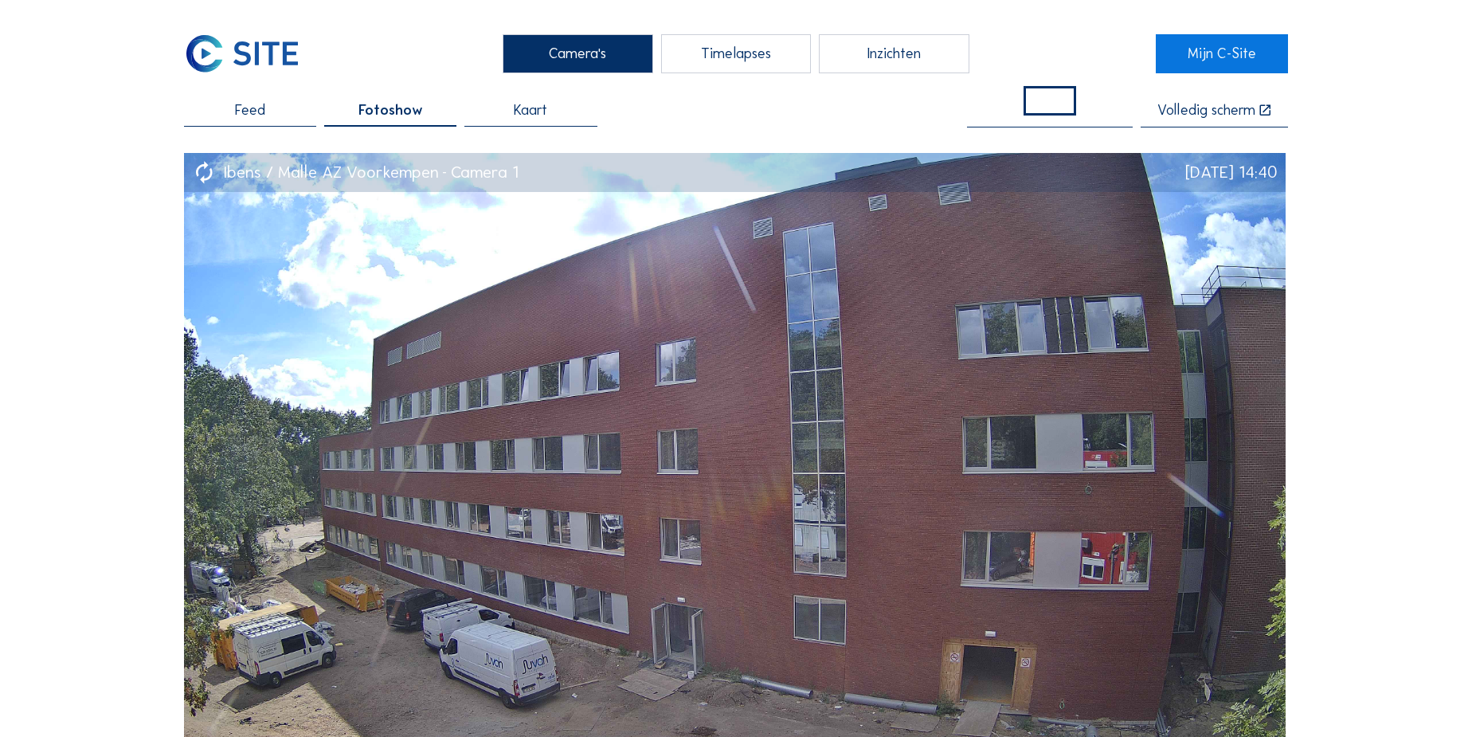
click at [742, 57] on div "Timelapses" at bounding box center [736, 53] width 150 height 39
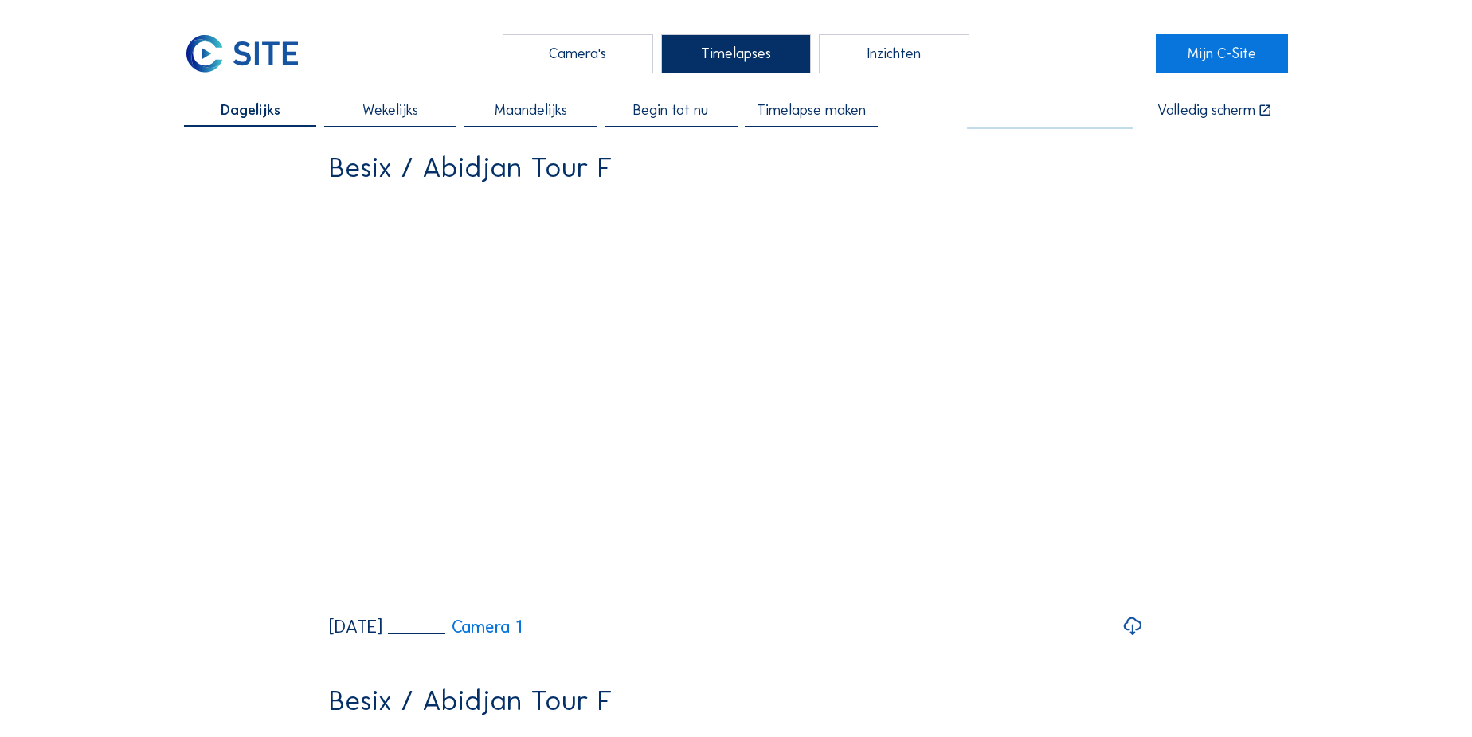
click at [1045, 108] on input "text" at bounding box center [1050, 111] width 166 height 16
click at [1027, 142] on div "Ibe ns / Malle AZ Voorkempen" at bounding box center [1054, 141] width 135 height 13
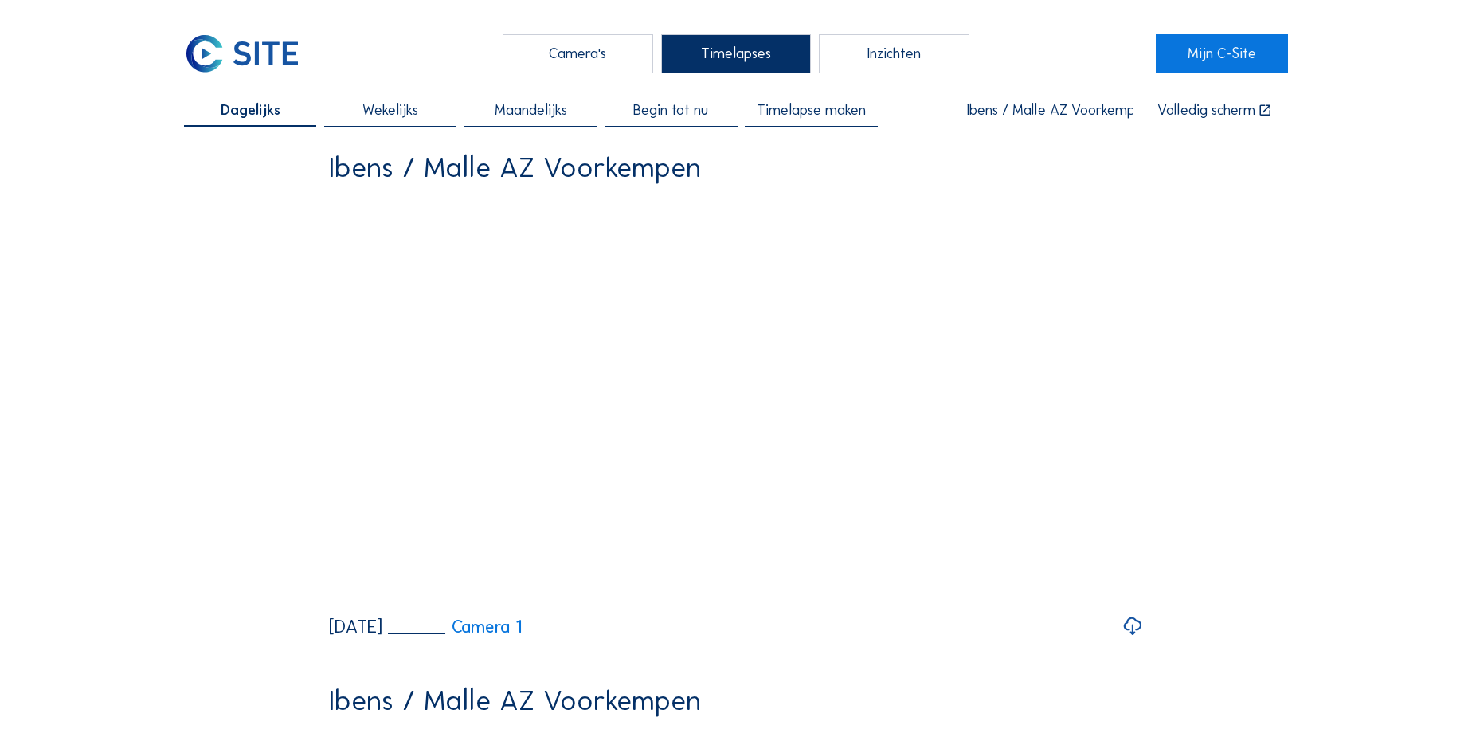
type input "Ibens / Malle AZ Voorkempen"
click at [386, 109] on span "Wekelijks" at bounding box center [390, 110] width 56 height 14
click at [533, 115] on span "Maandelijks" at bounding box center [531, 110] width 72 height 14
click at [669, 115] on span "Begin tot nu" at bounding box center [670, 110] width 75 height 14
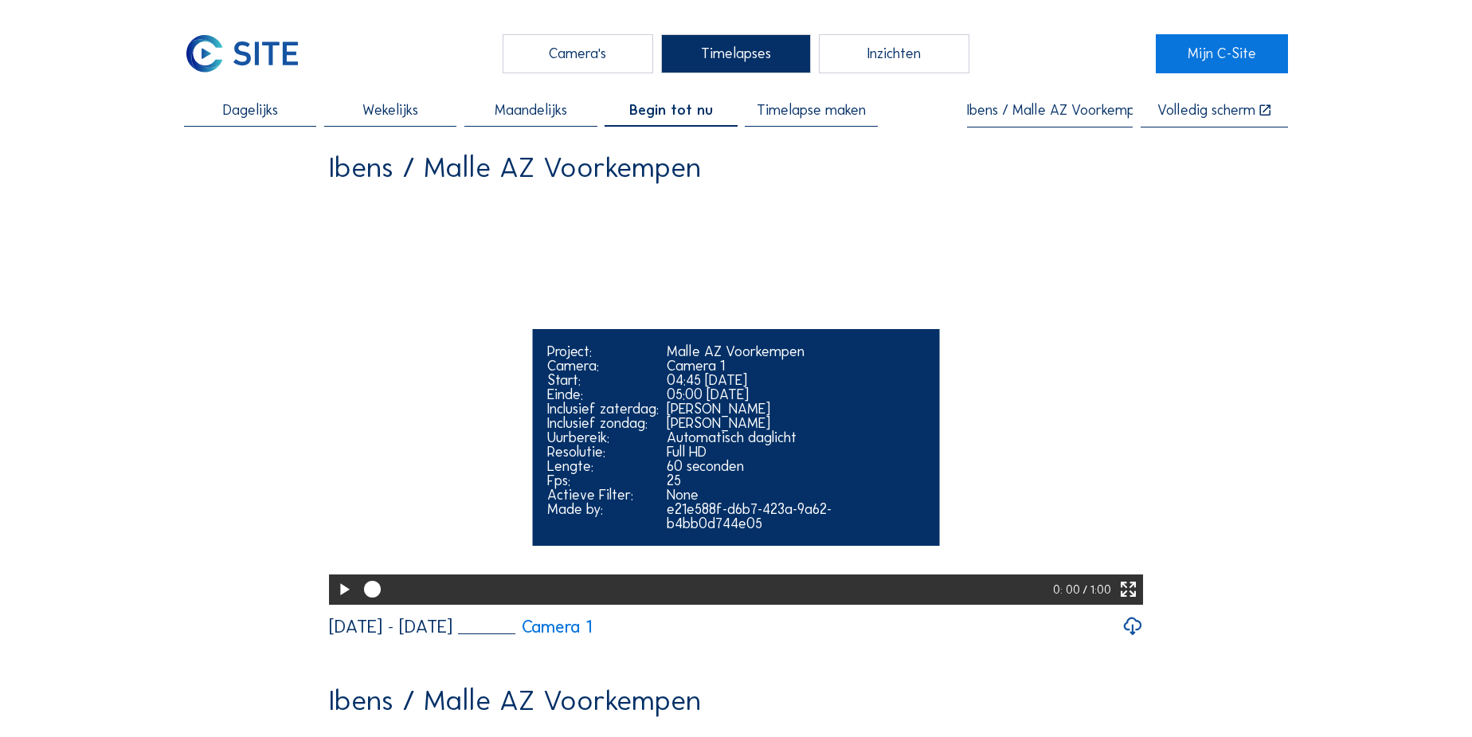
click at [334, 602] on icon at bounding box center [344, 589] width 20 height 25
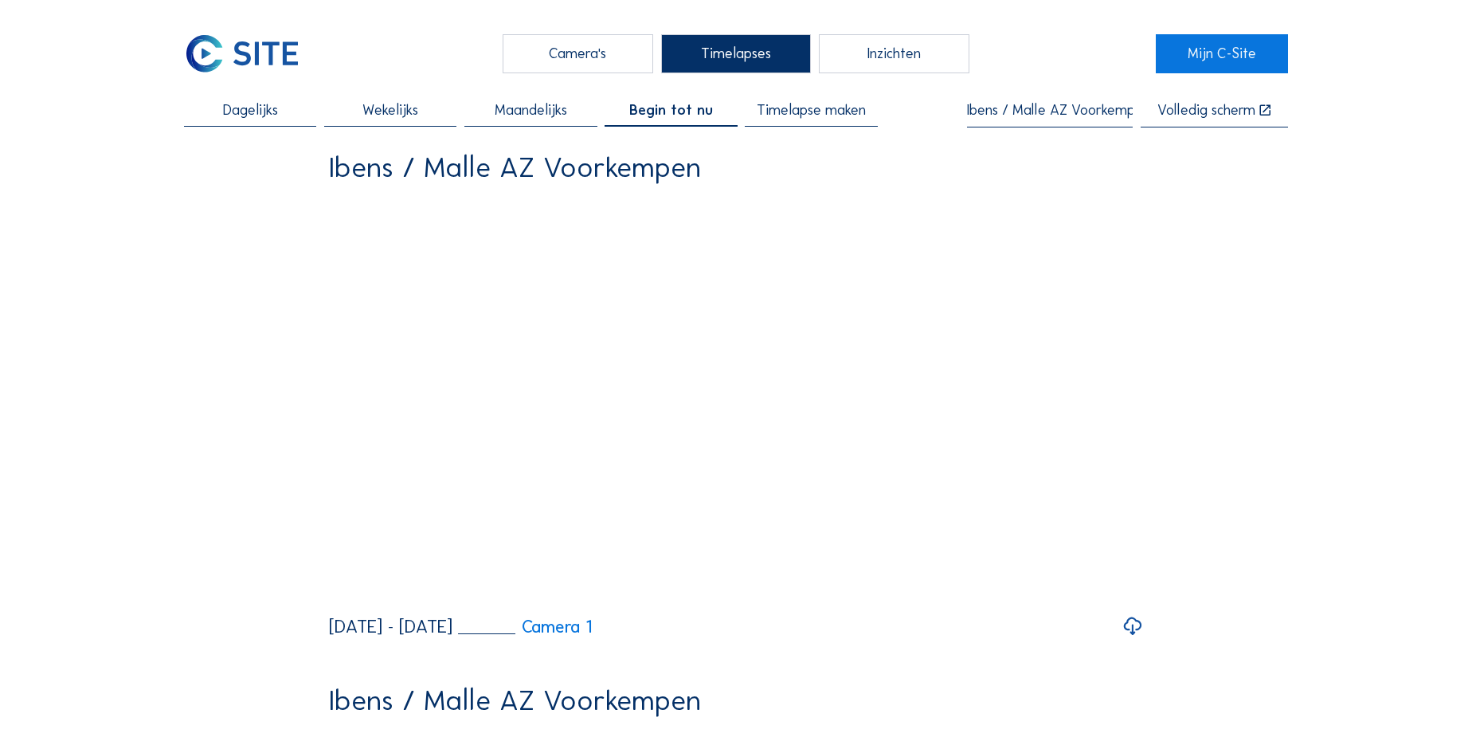
click at [817, 116] on span "Timelapse maken" at bounding box center [811, 110] width 109 height 14
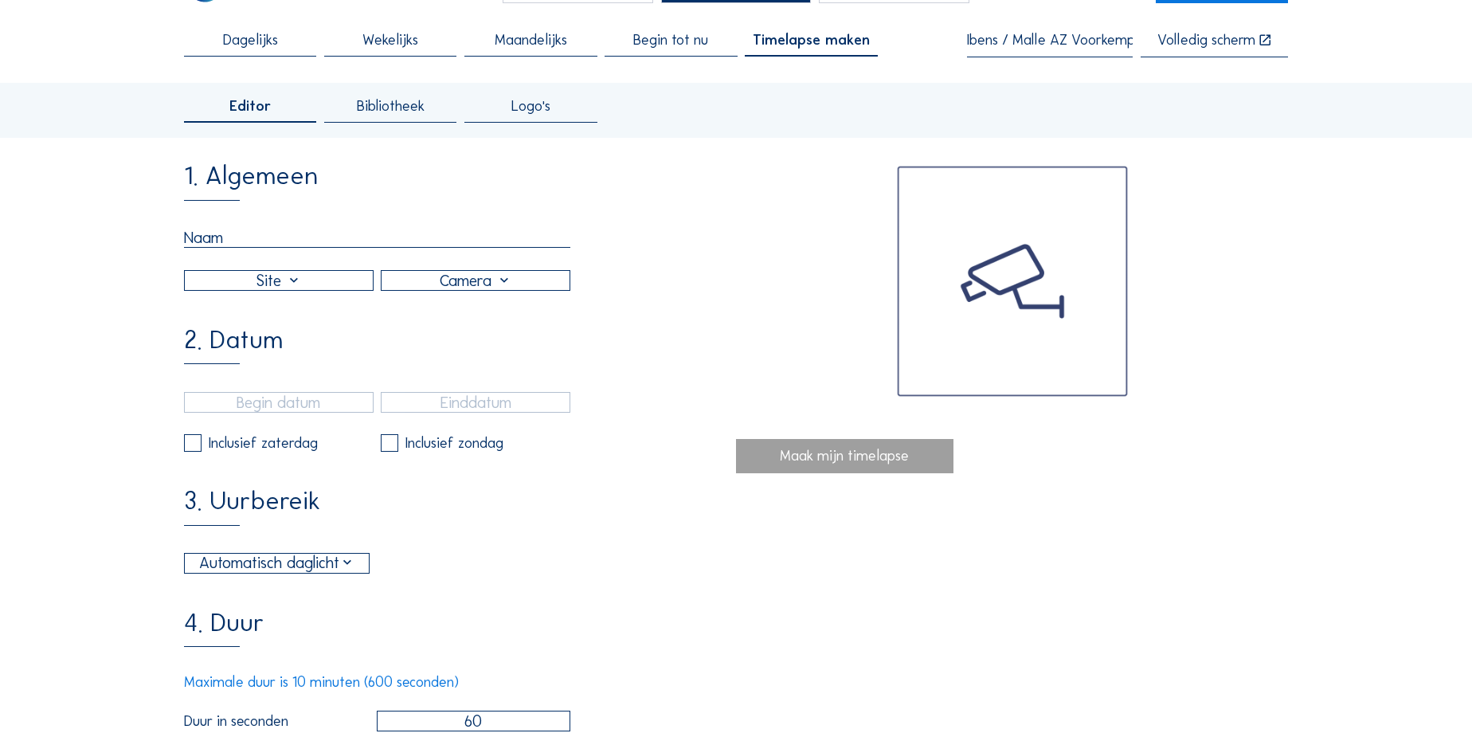
scroll to position [72, 0]
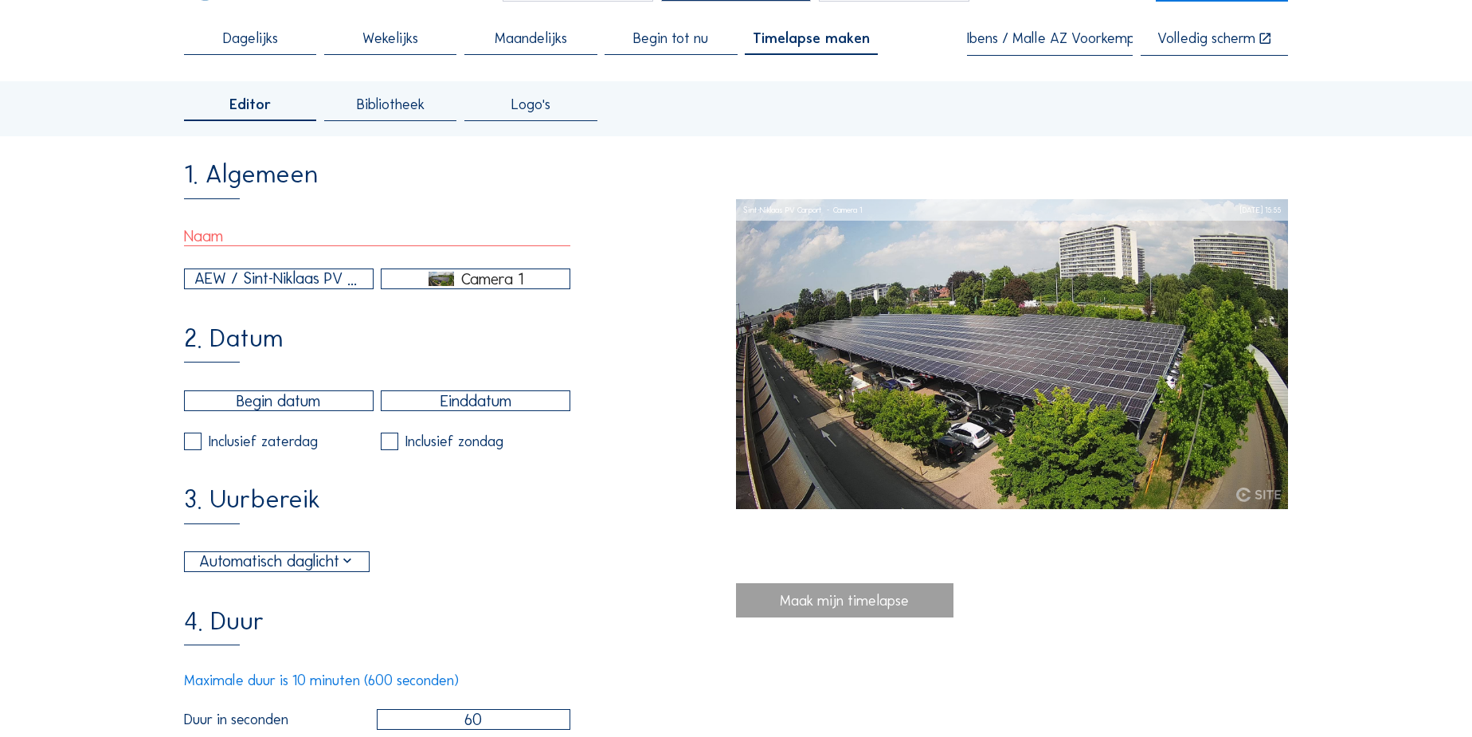
type input "[DATE] 15:40"
type input "[DATE] 15:55"
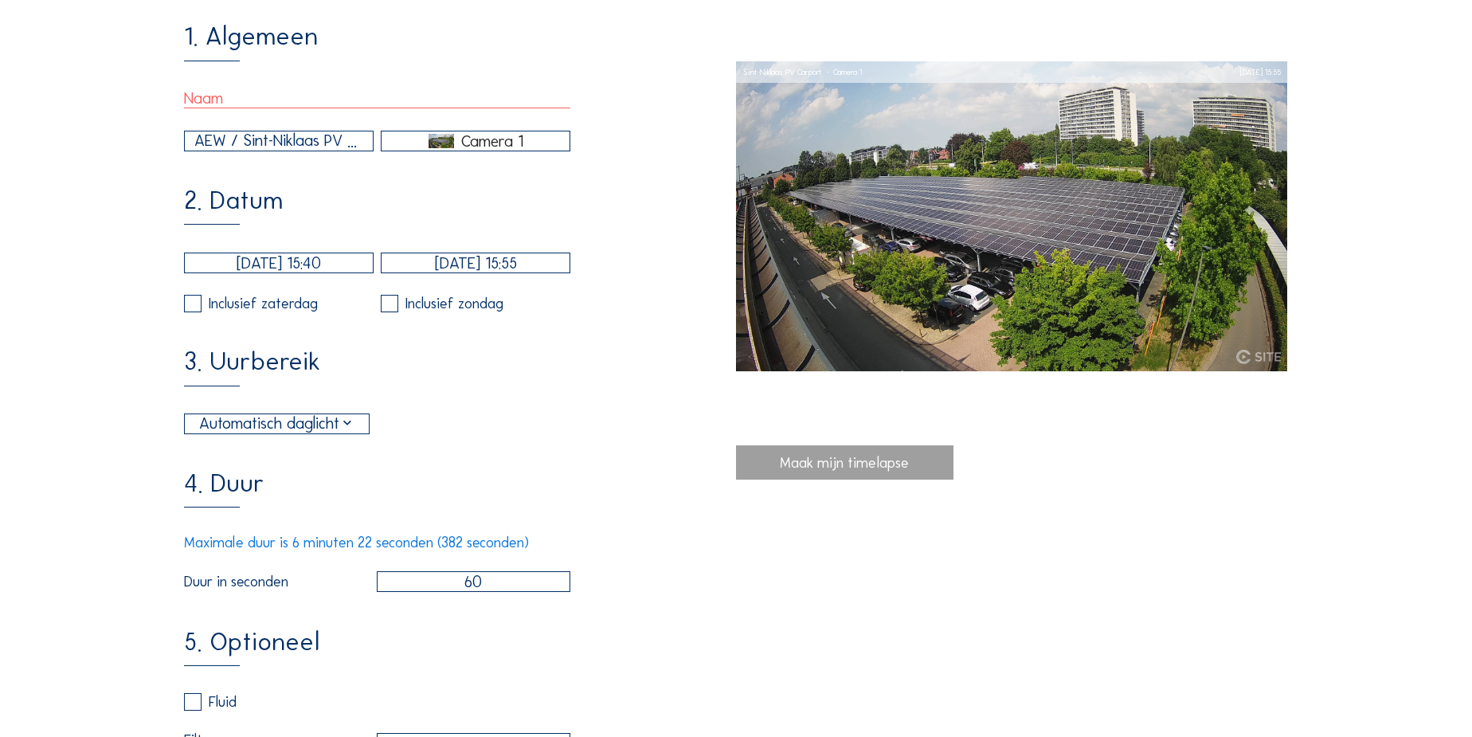
scroll to position [217, 0]
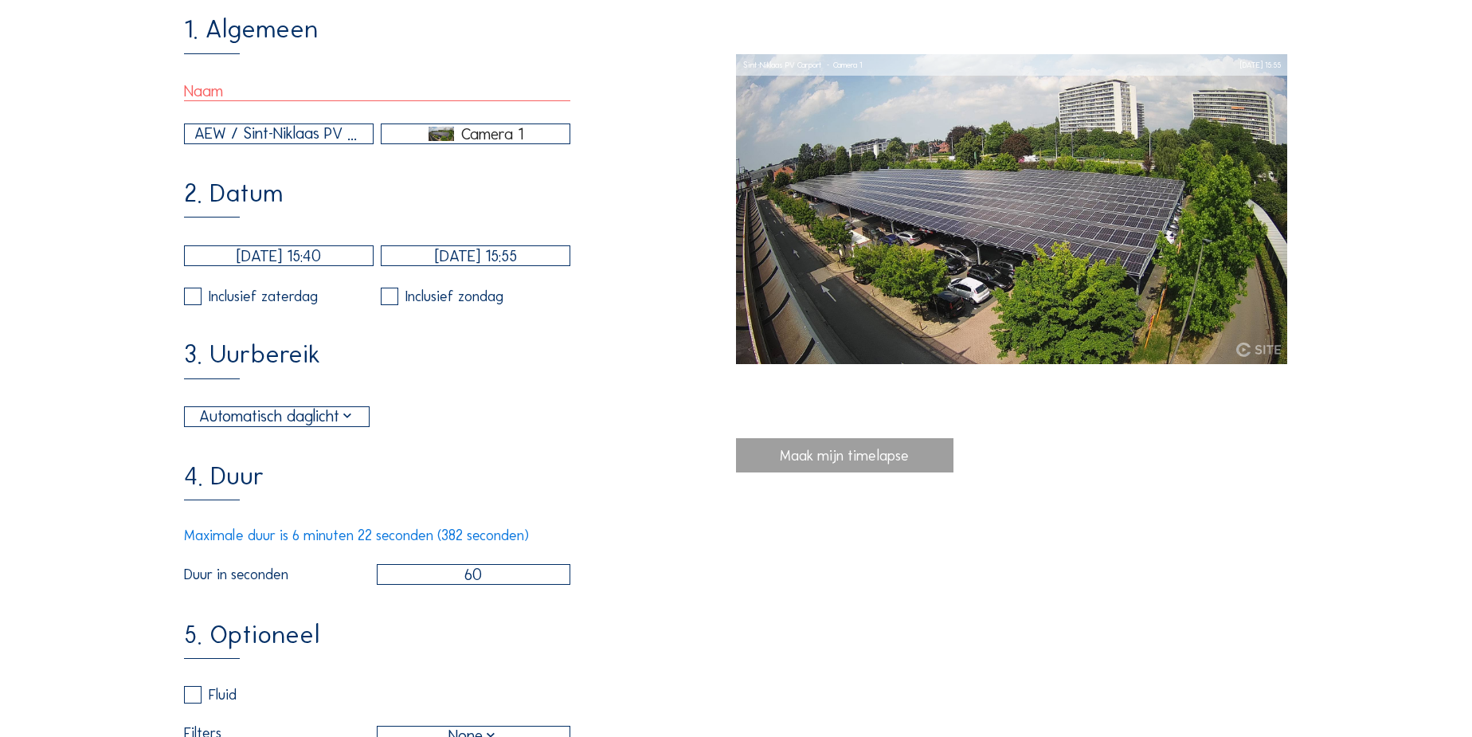
click at [336, 424] on div "Automatisch daglicht" at bounding box center [277, 417] width 156 height 24
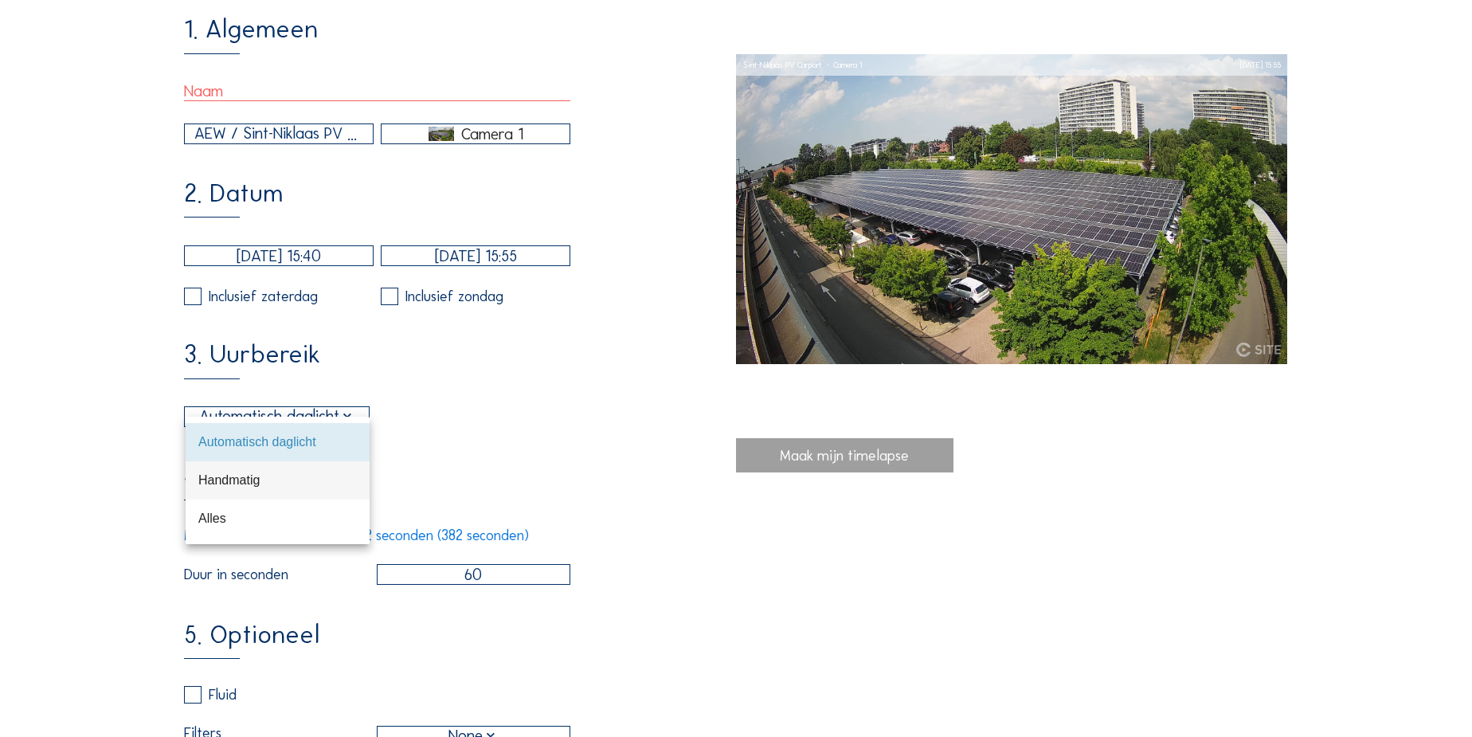
click at [255, 480] on div "Handmatig" at bounding box center [277, 479] width 158 height 15
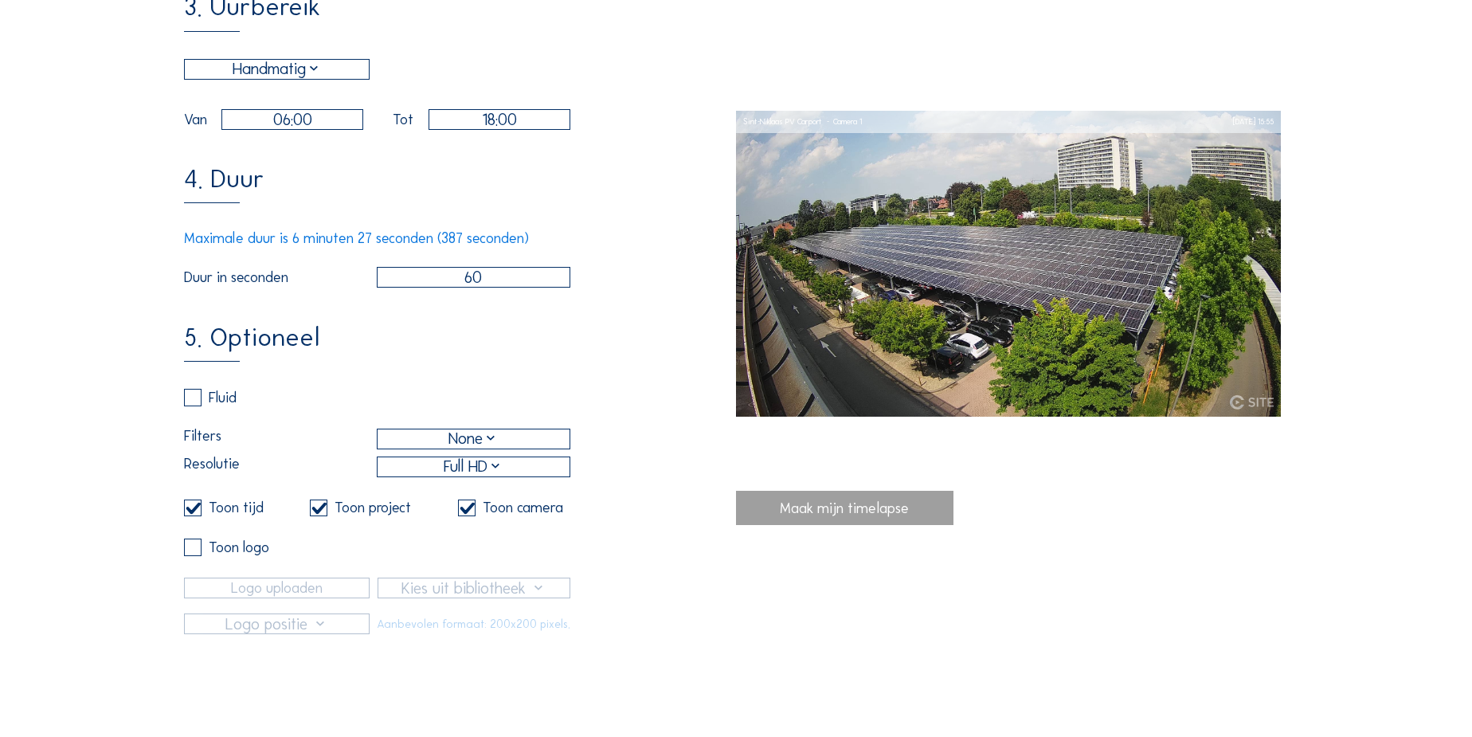
scroll to position [579, 0]
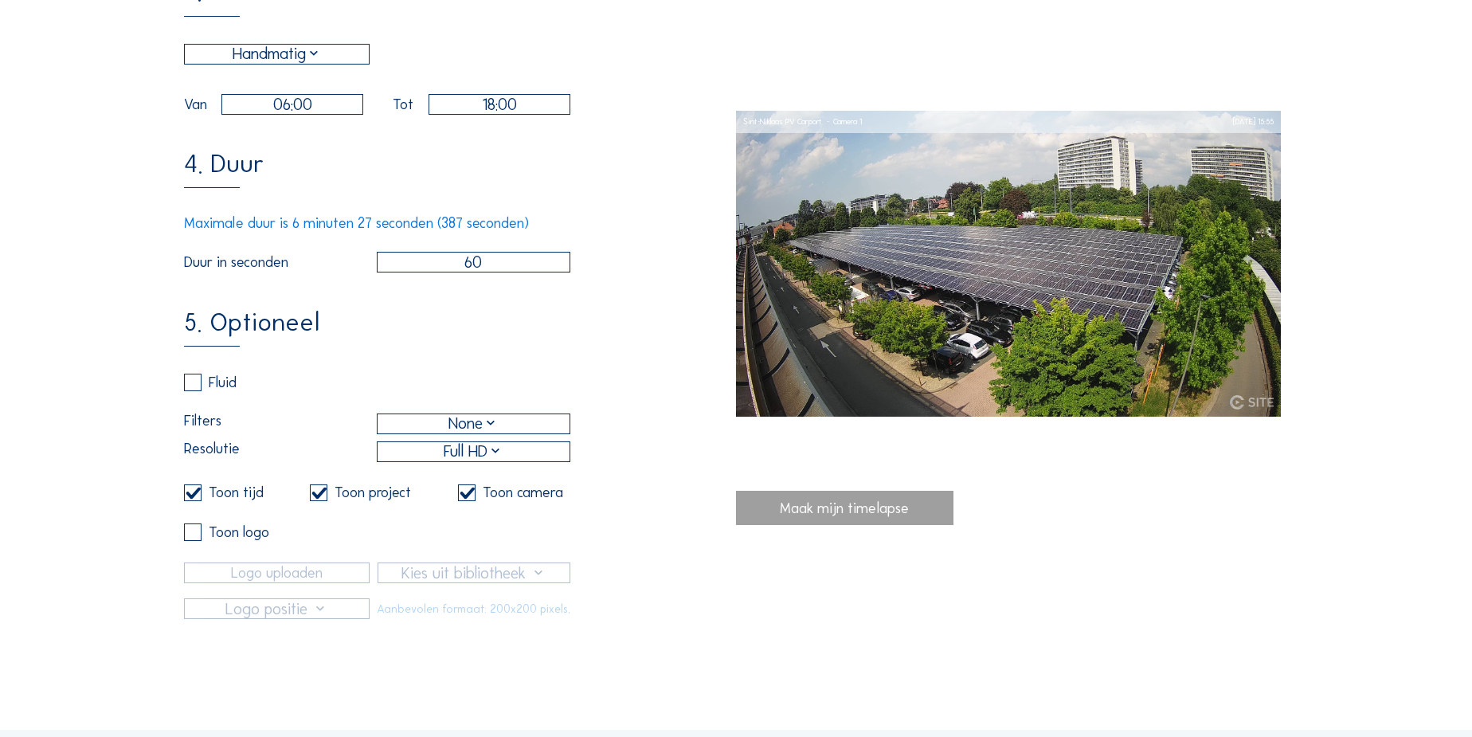
click at [557, 560] on div "Toon tijd Toon project Toon camera Toon logo" at bounding box center [377, 523] width 386 height 79
click at [195, 541] on label at bounding box center [193, 532] width 18 height 18
click at [194, 537] on input "checkbox" at bounding box center [189, 531] width 10 height 10
checkbox input "true"
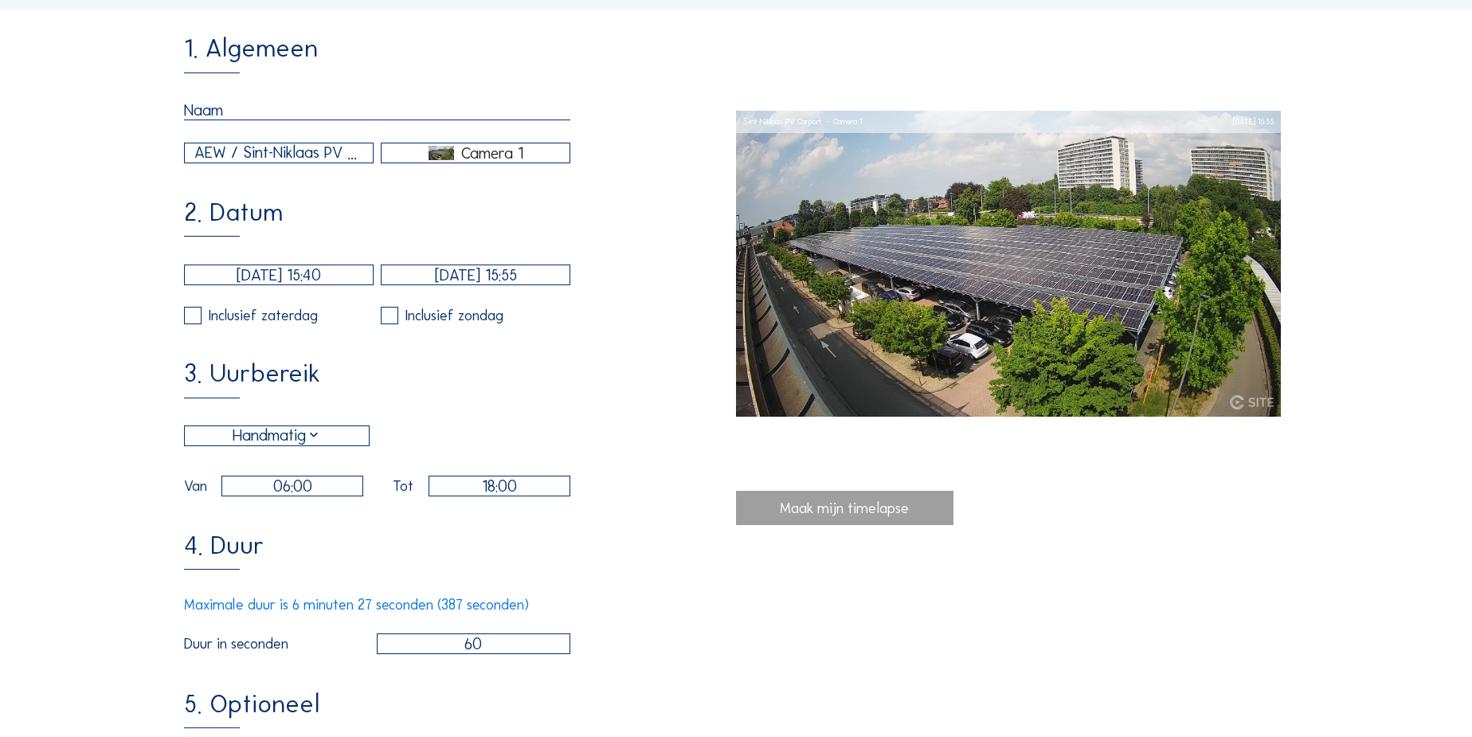
scroll to position [0, 0]
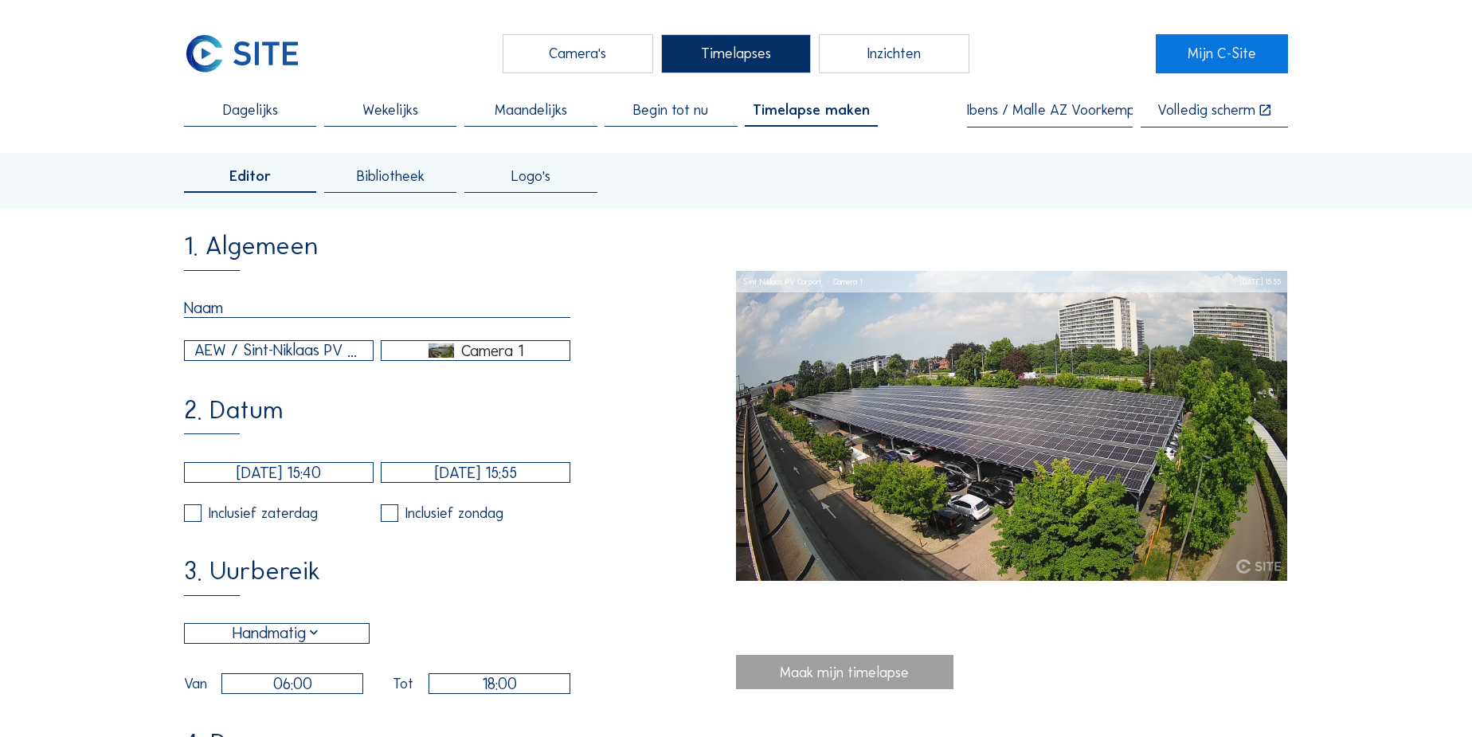
click at [399, 174] on span "Bibliotheek" at bounding box center [391, 176] width 68 height 14
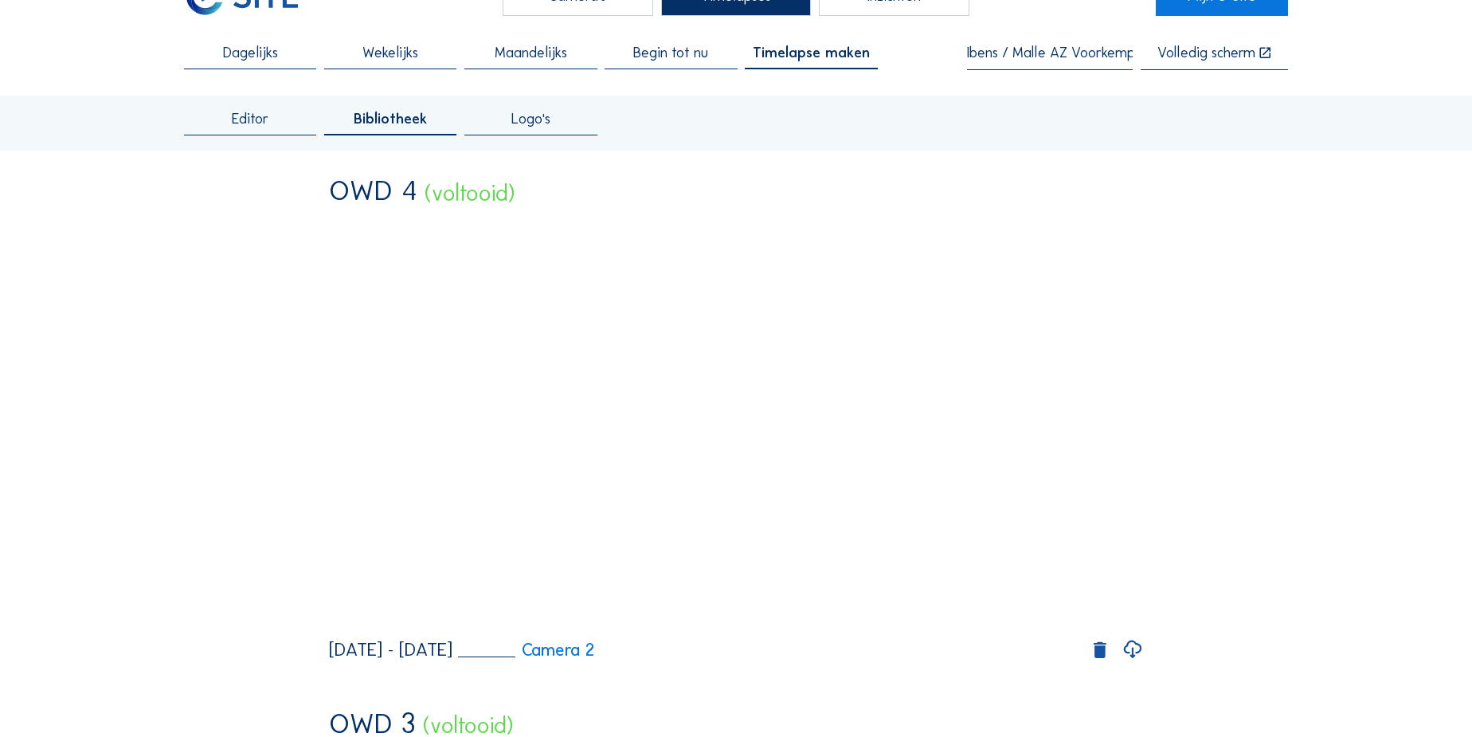
scroll to position [72, 0]
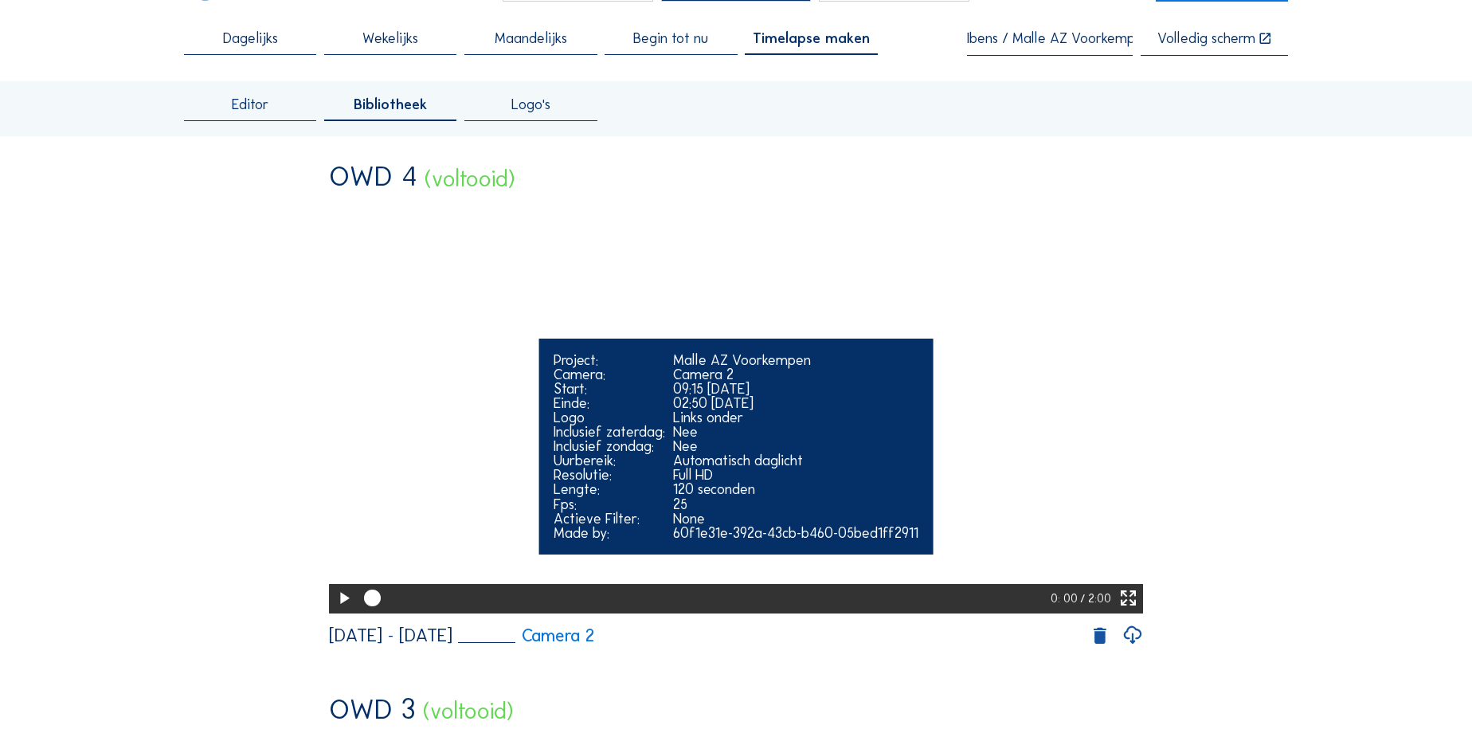
click at [344, 611] on icon at bounding box center [344, 598] width 20 height 25
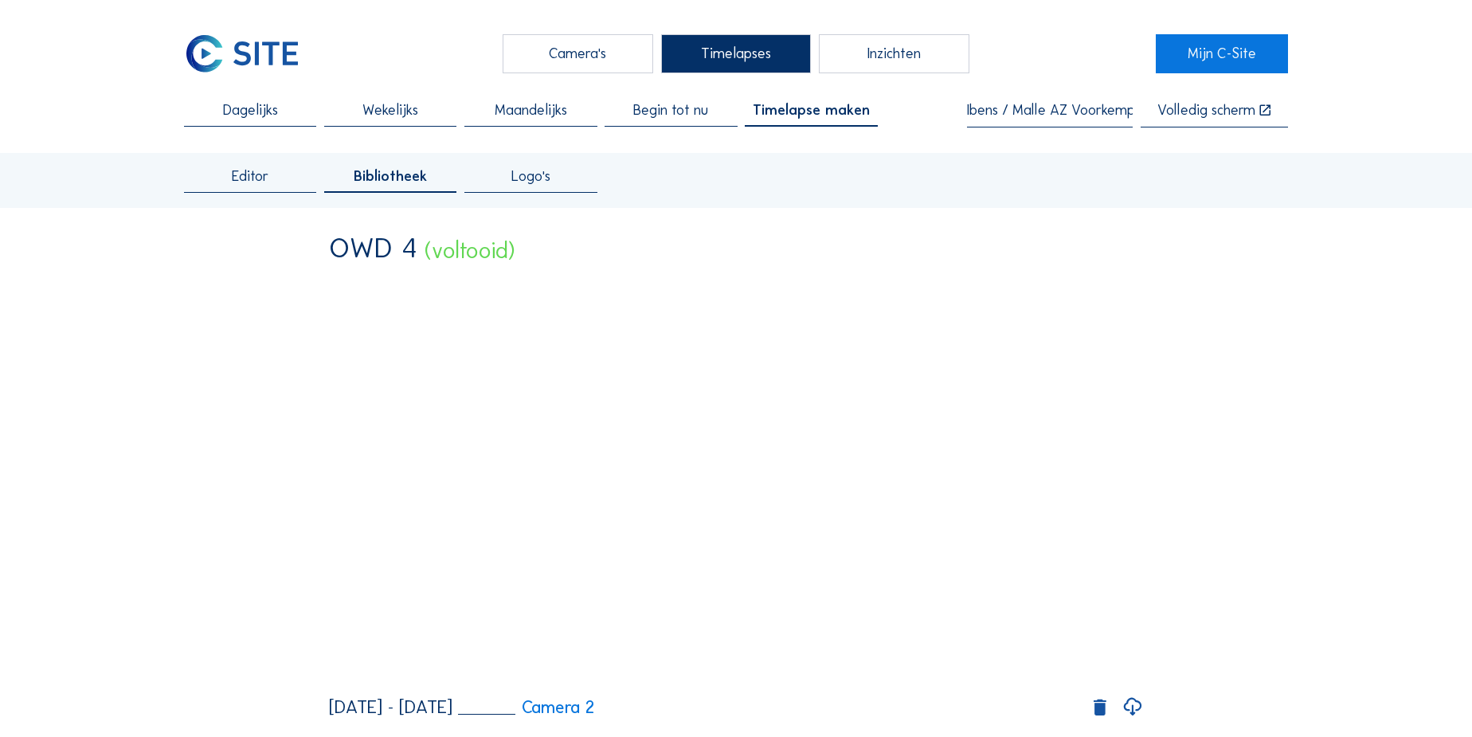
scroll to position [0, 0]
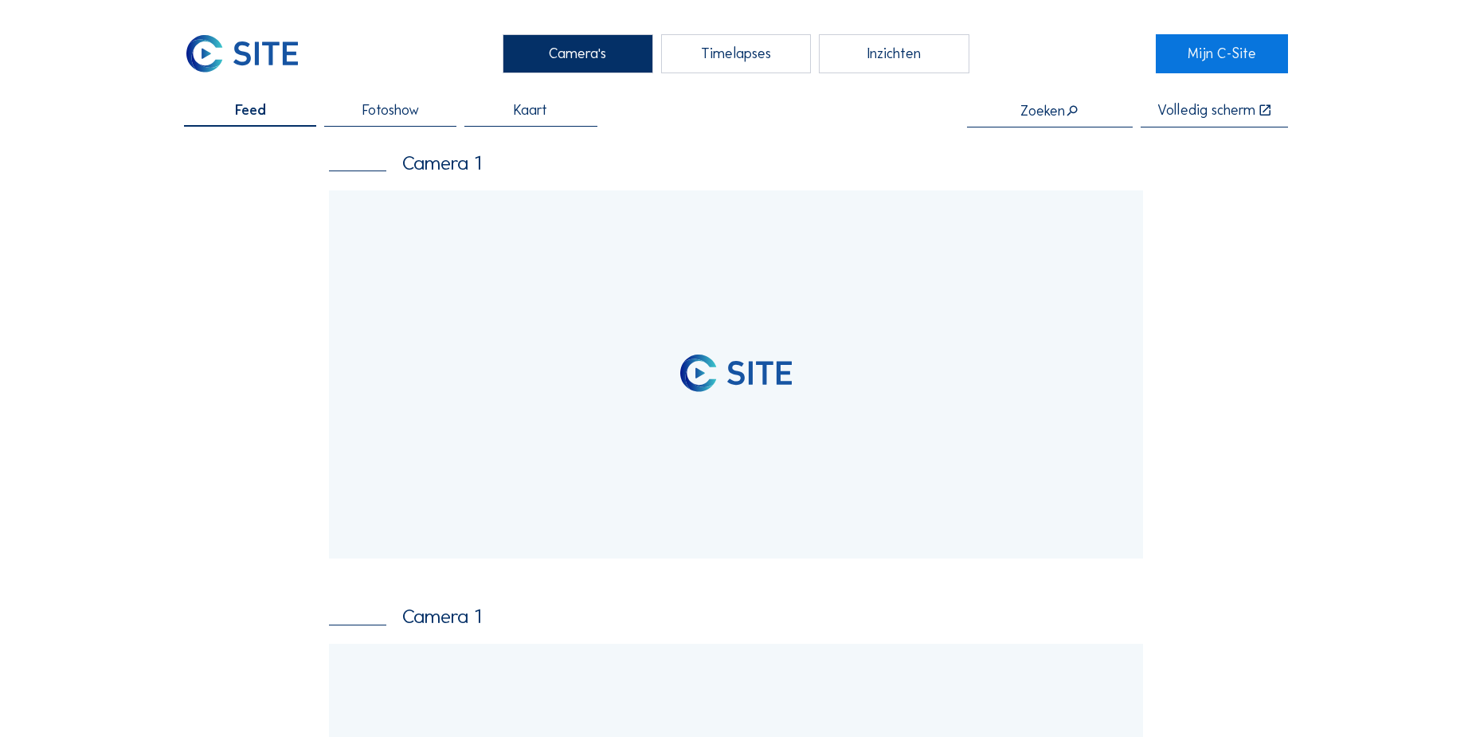
click at [1034, 116] on input "text" at bounding box center [1050, 111] width 166 height 16
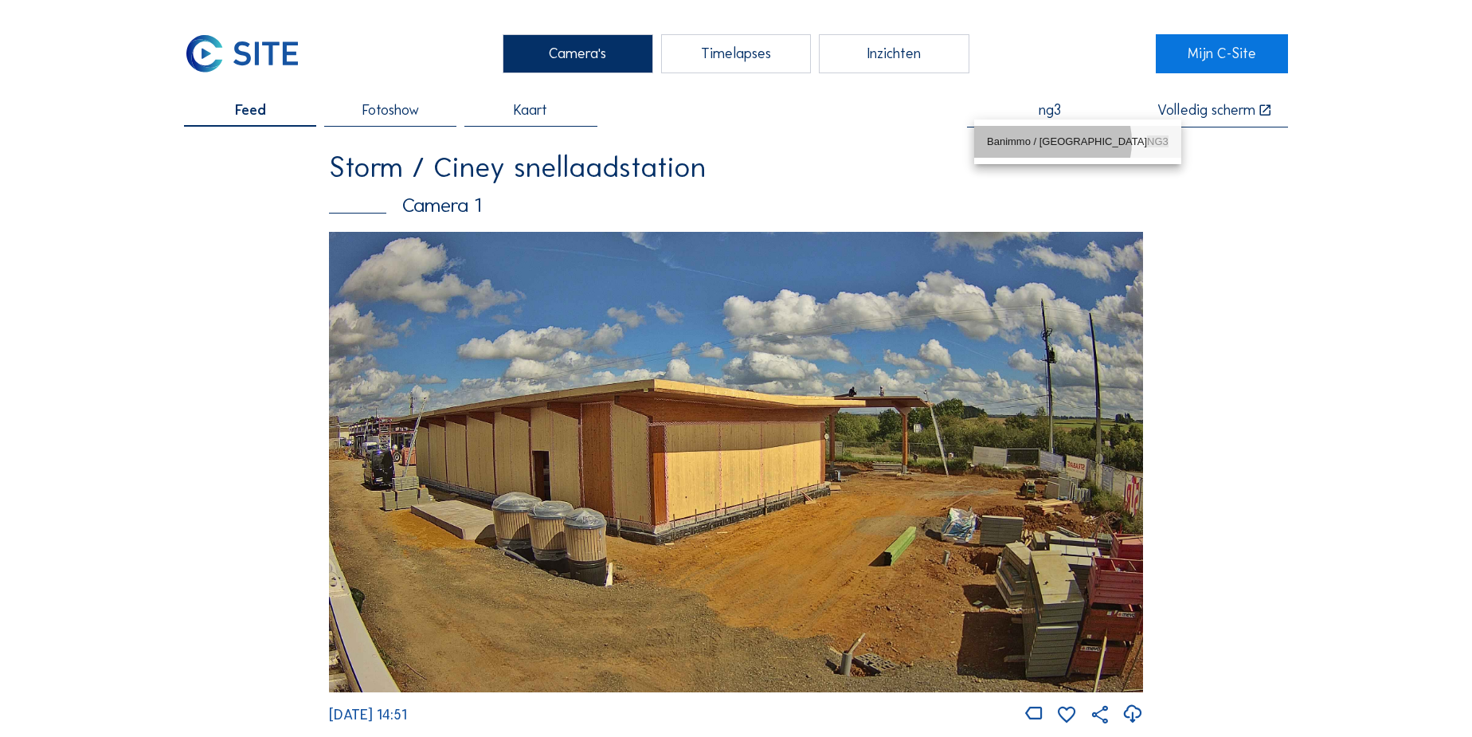
click at [1031, 143] on div "Banimmo / Gent NG3" at bounding box center [1078, 141] width 182 height 13
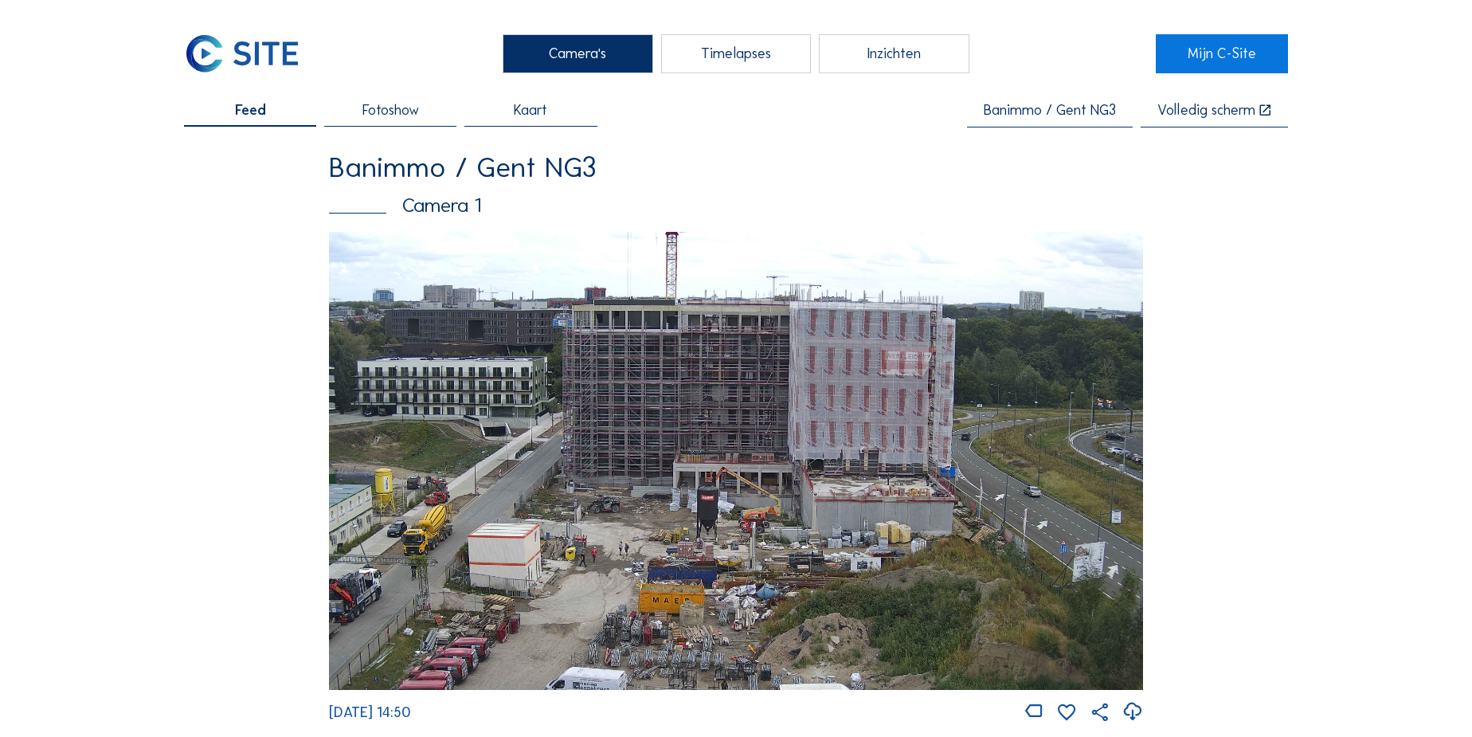
click at [1068, 109] on input "Banimmo / Gent NG3" at bounding box center [1050, 111] width 166 height 16
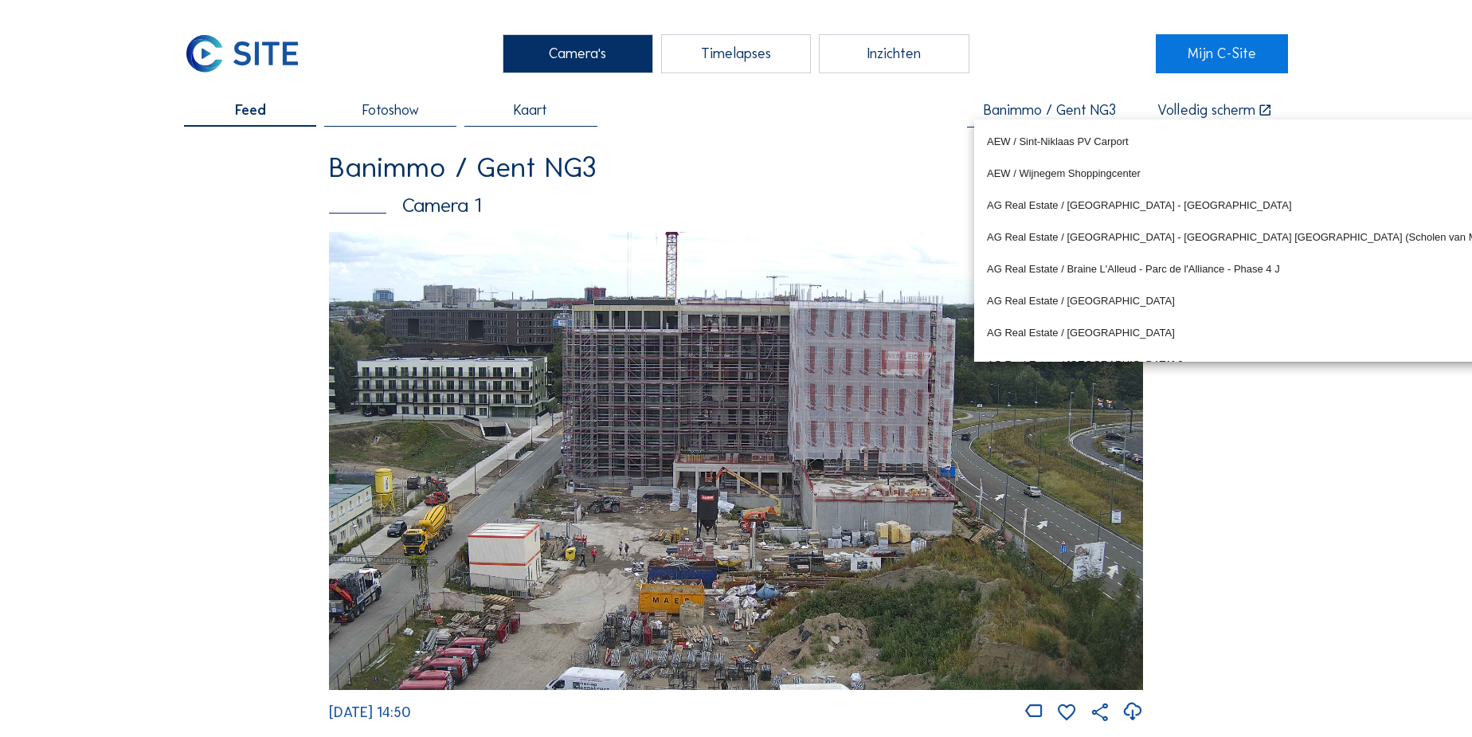
click at [1068, 109] on input "Banimmo / Gent NG3" at bounding box center [1050, 111] width 166 height 16
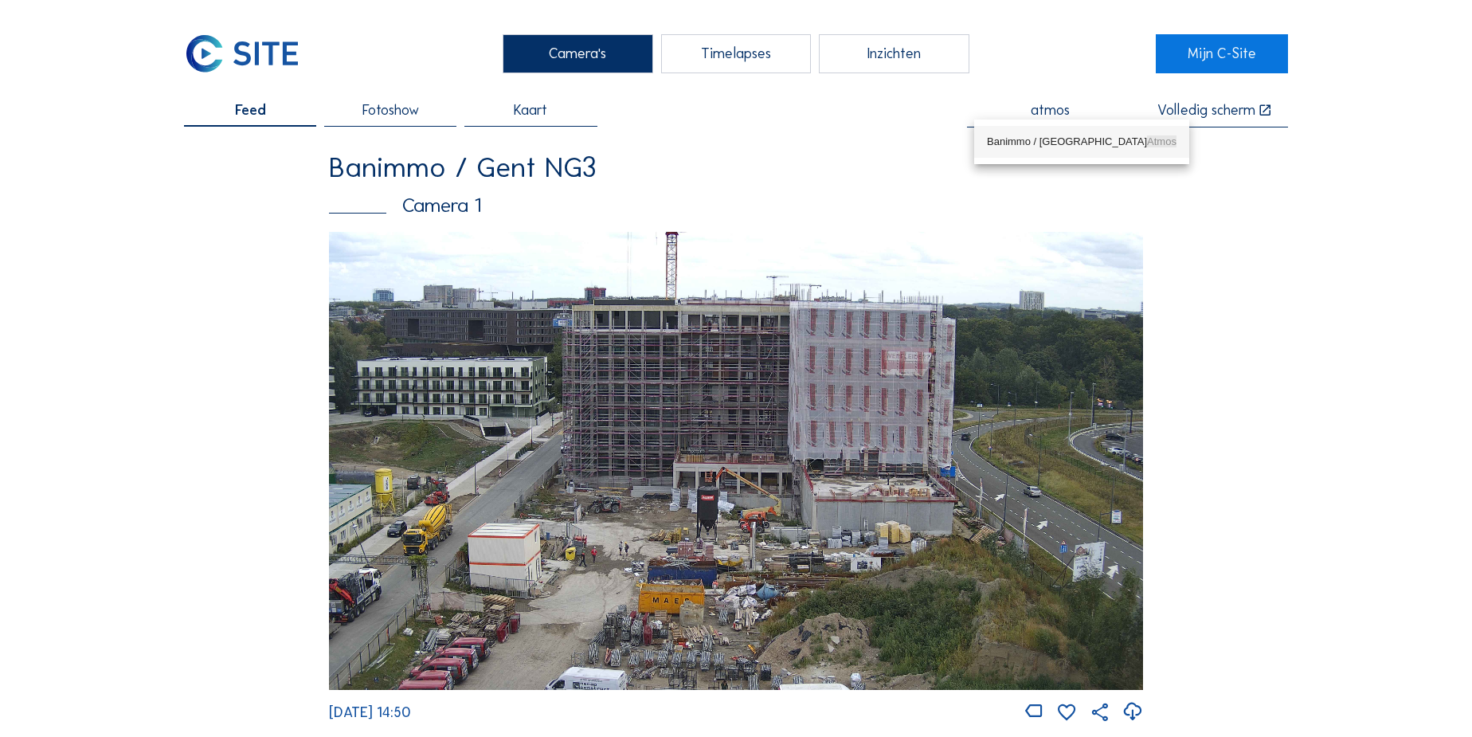
click at [1038, 143] on div "Banimmo / Gent Atmos" at bounding box center [1082, 141] width 190 height 13
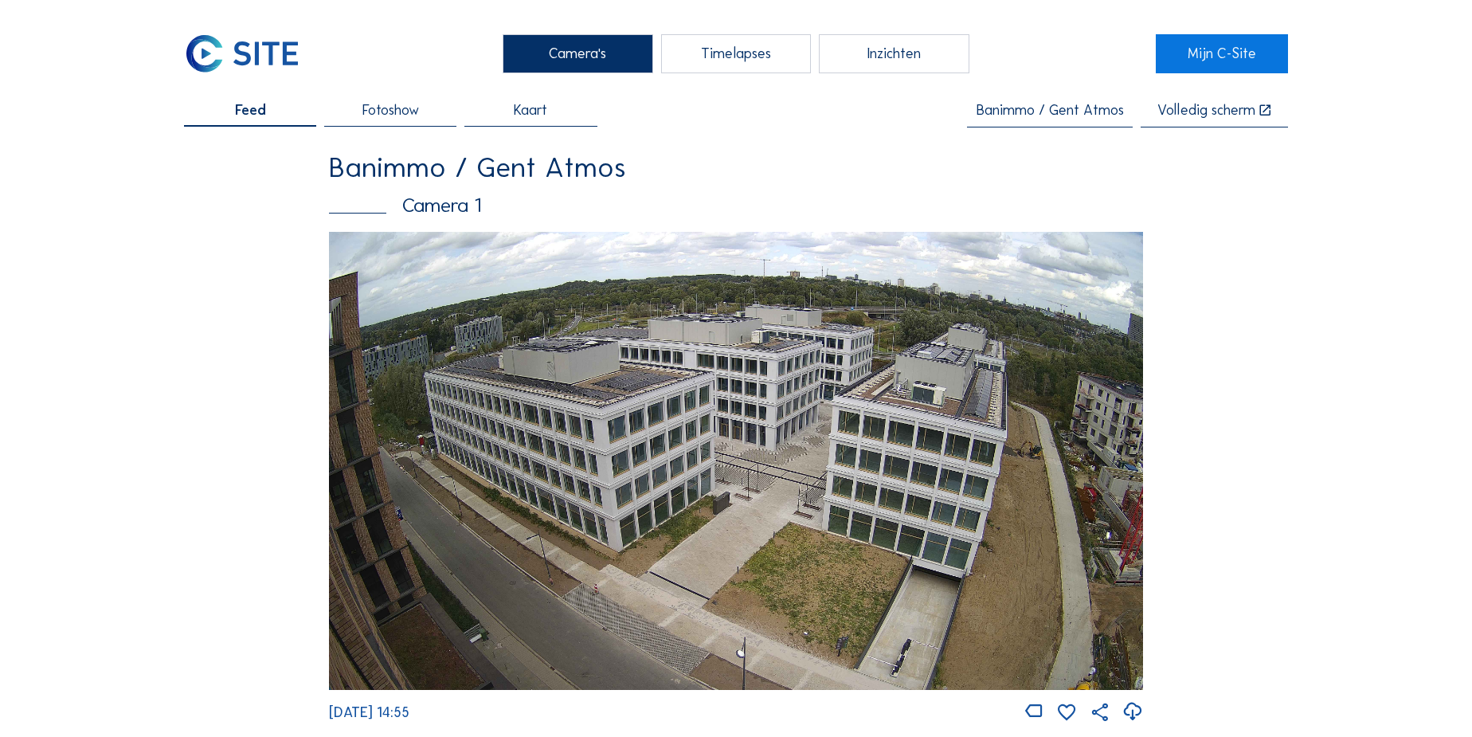
type input "Banimmo / Gent Atmos"
